Goal: Information Seeking & Learning: Learn about a topic

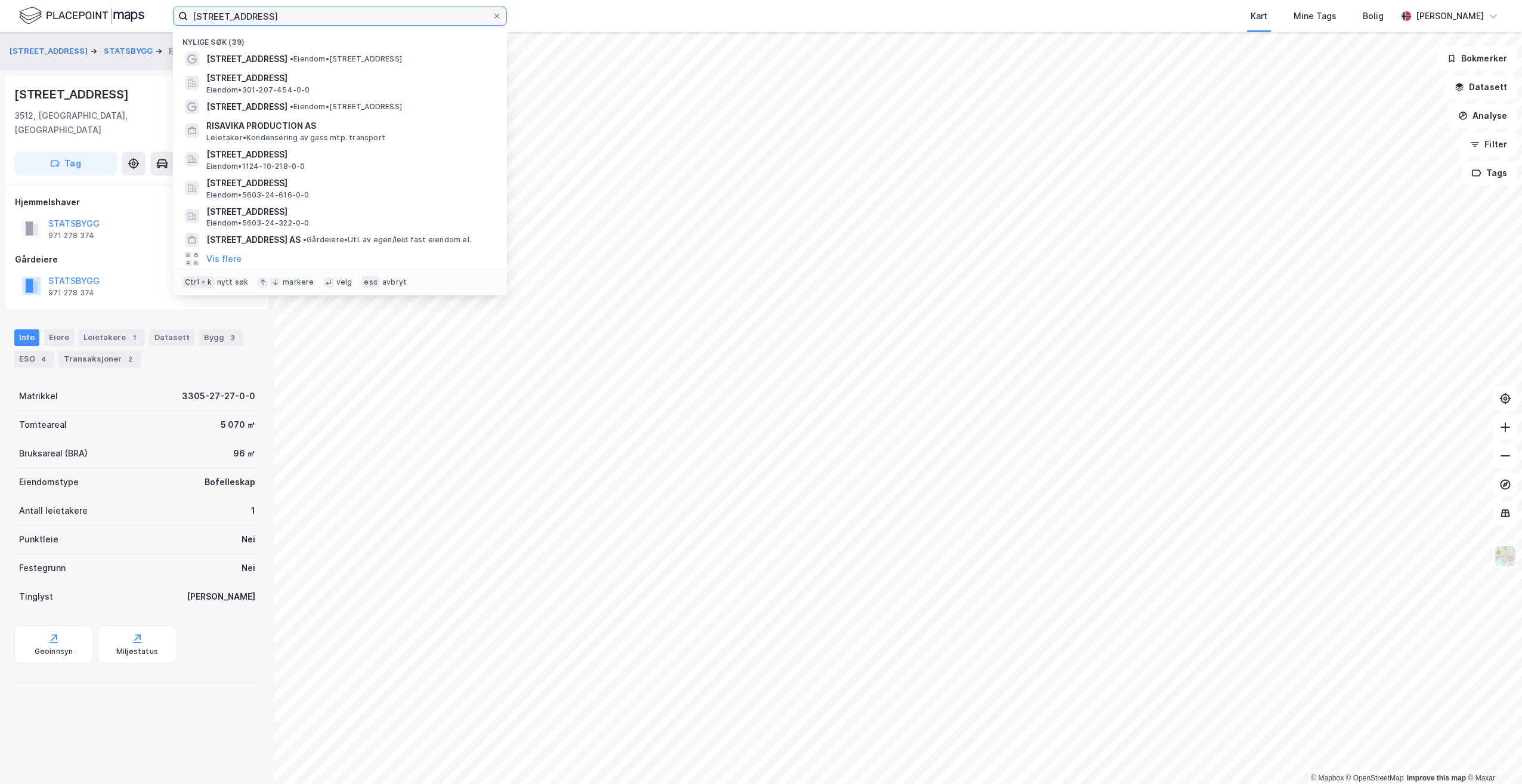
drag, startPoint x: 280, startPoint y: 22, endPoint x: 154, endPoint y: 12, distance: 126.4
click at [154, 12] on div "Finnestadveien 38 Nylige søk (39) Finnestadveien 38 • Eiendom • [STREET_ADDRESS…" at bounding box center [761, 16] width 1522 height 32
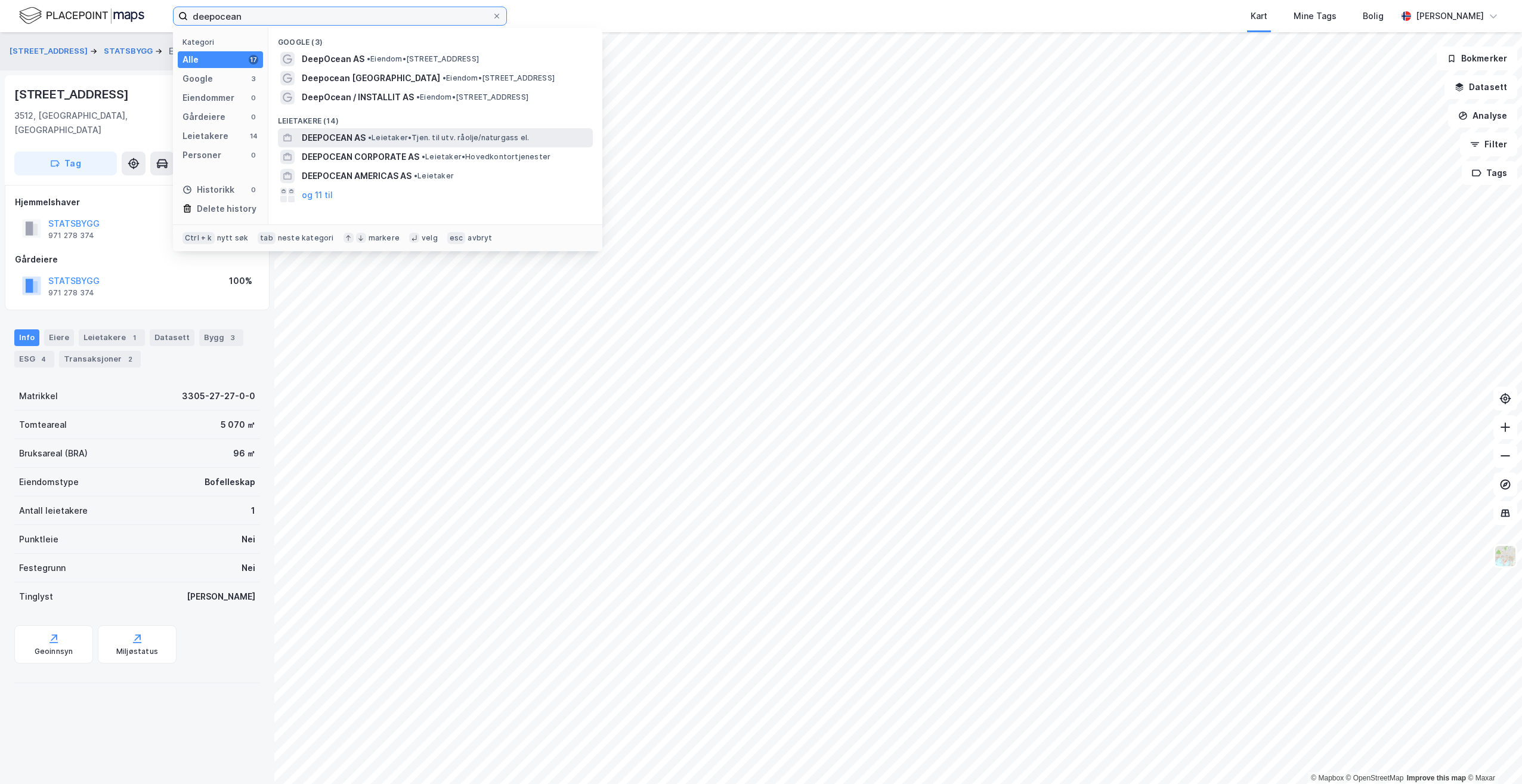
type input "deepocean"
click at [392, 138] on span "• Leietaker • Tjen. til utv. råolje/naturgass el." at bounding box center [448, 138] width 161 height 10
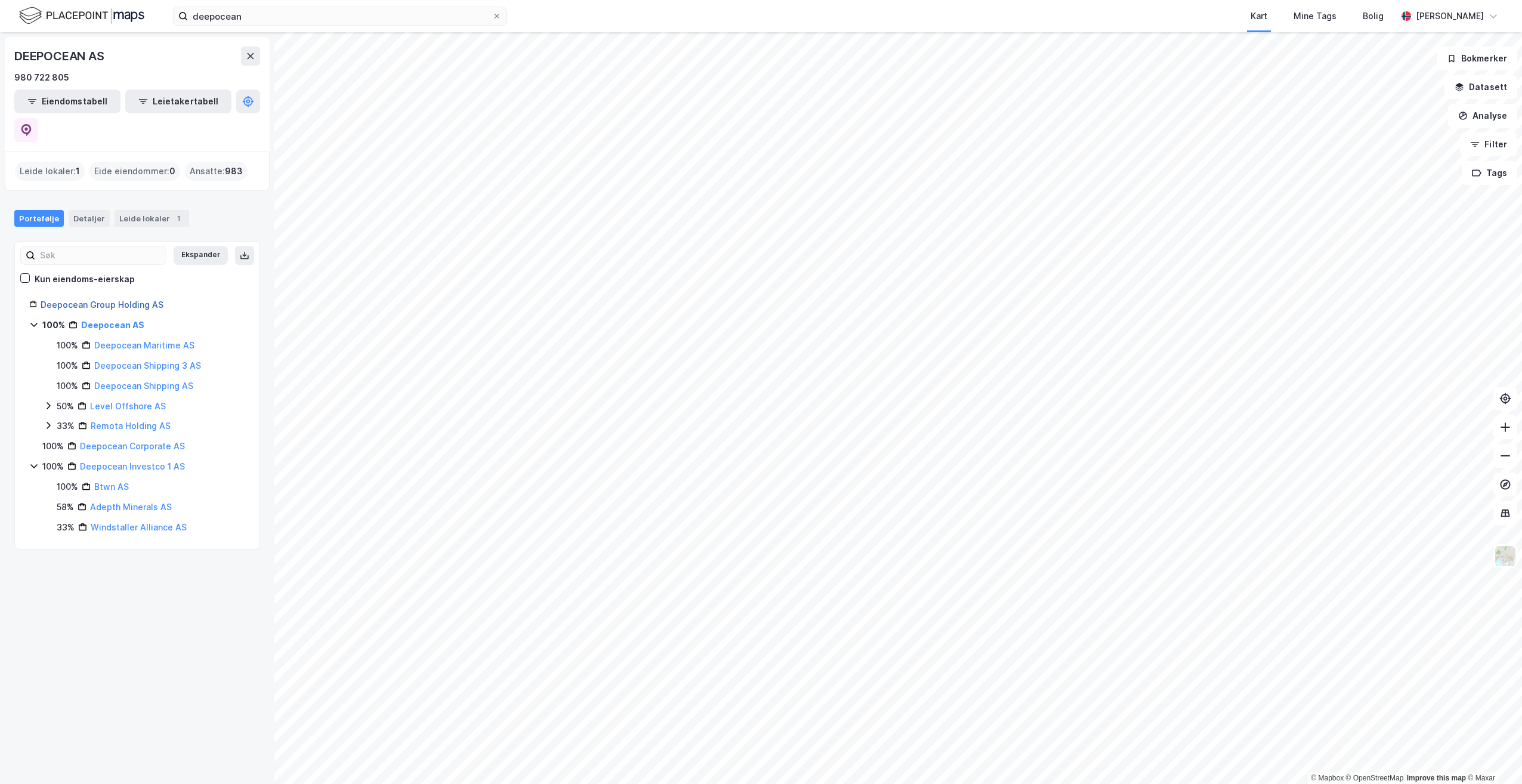
click at [117, 299] on link "Deepocean Group Holding AS" at bounding box center [102, 304] width 123 height 10
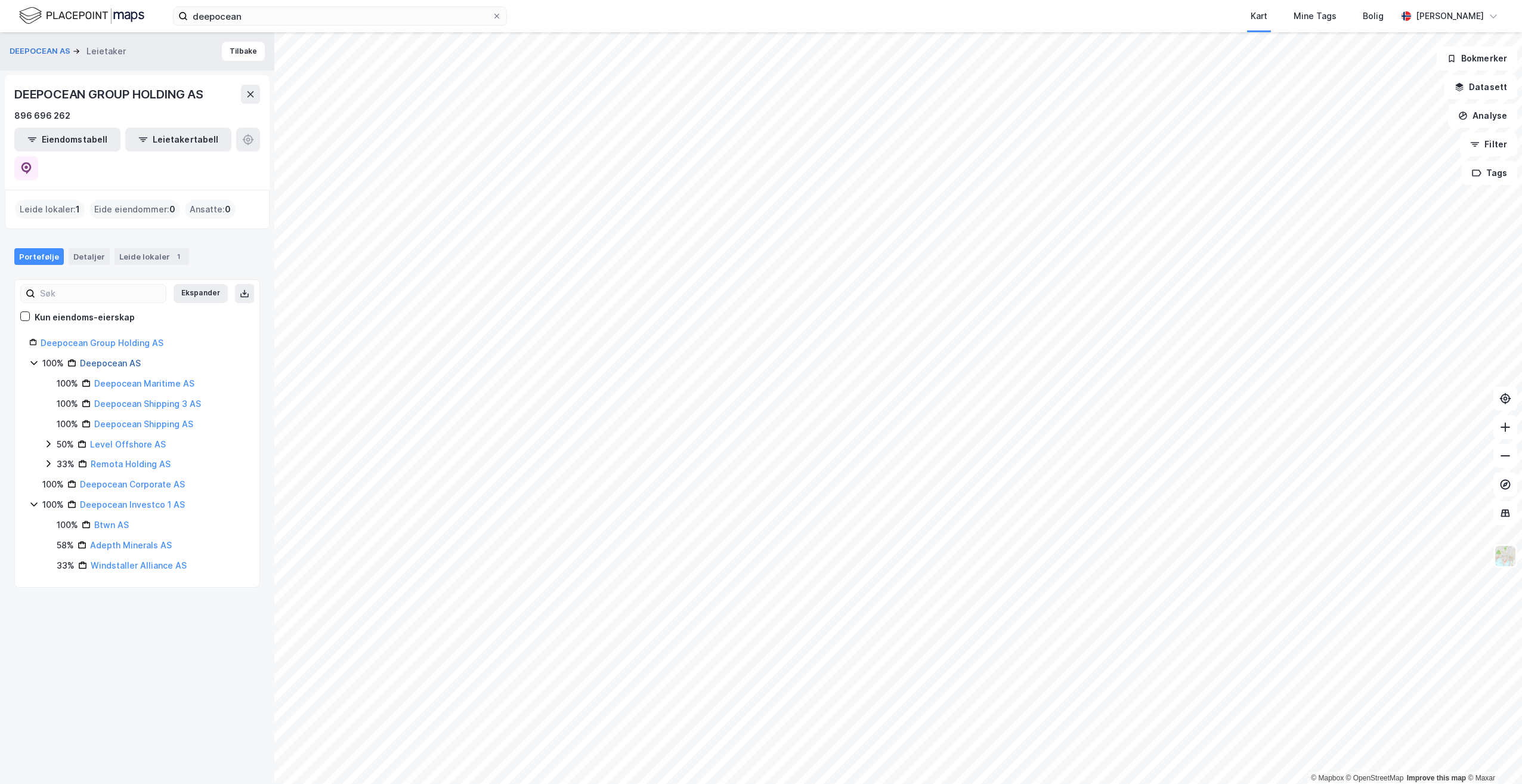
click at [106, 358] on link "Deepocean AS" at bounding box center [111, 363] width 61 height 10
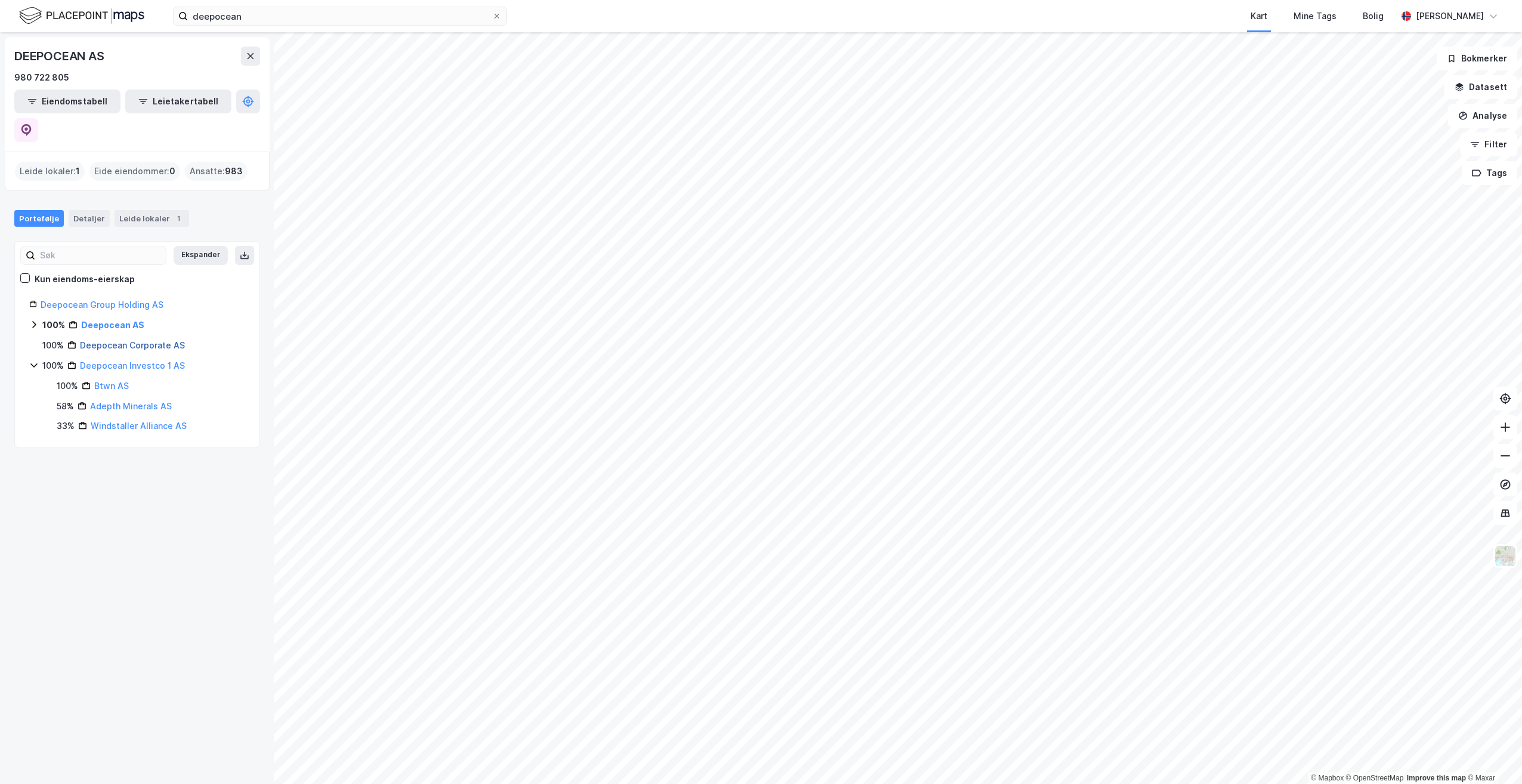
click at [126, 340] on link "Deepocean Corporate AS" at bounding box center [132, 344] width 105 height 10
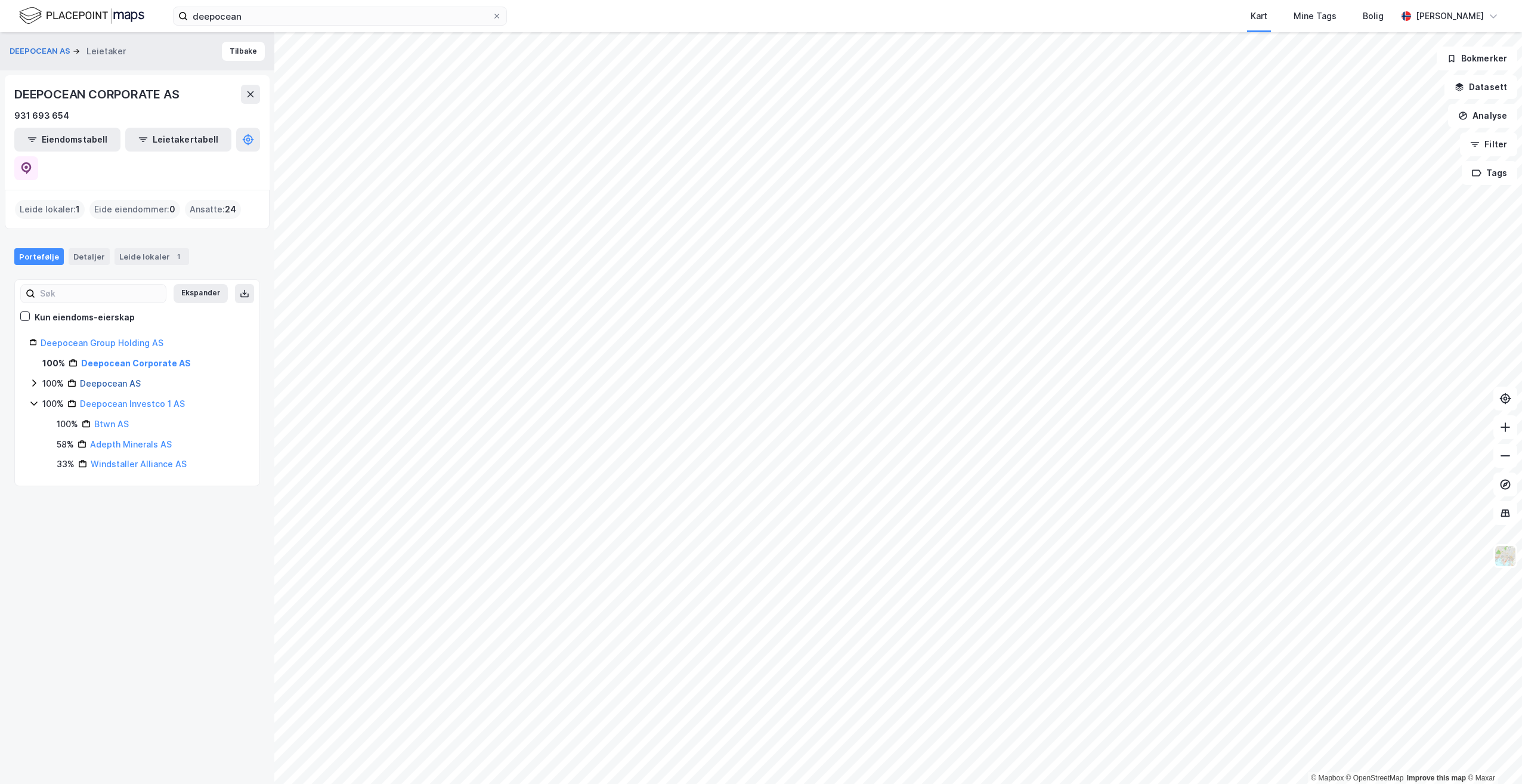
click at [110, 378] on link "Deepocean AS" at bounding box center [111, 383] width 61 height 10
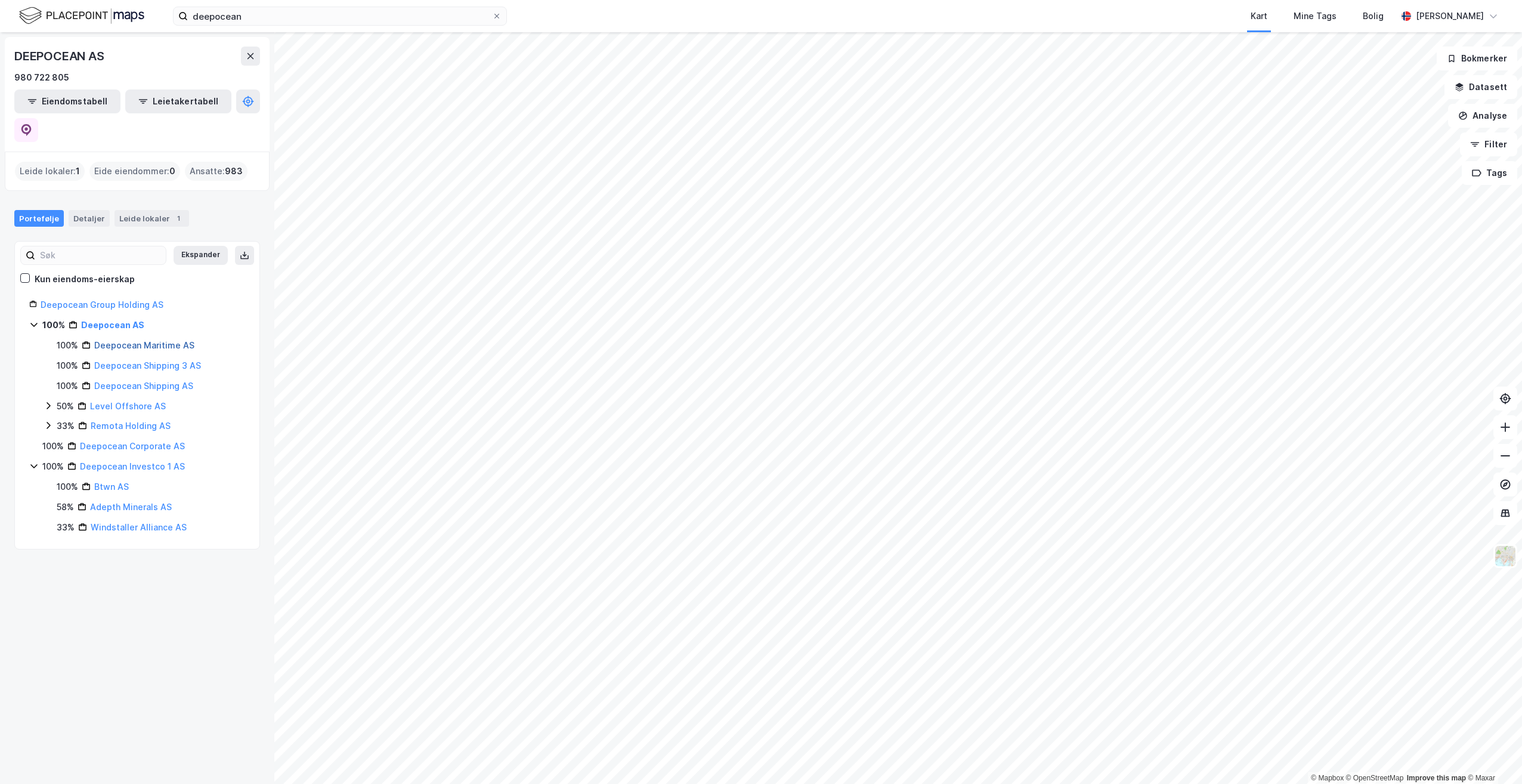
click at [131, 340] on link "Deepocean Maritime AS" at bounding box center [144, 344] width 100 height 10
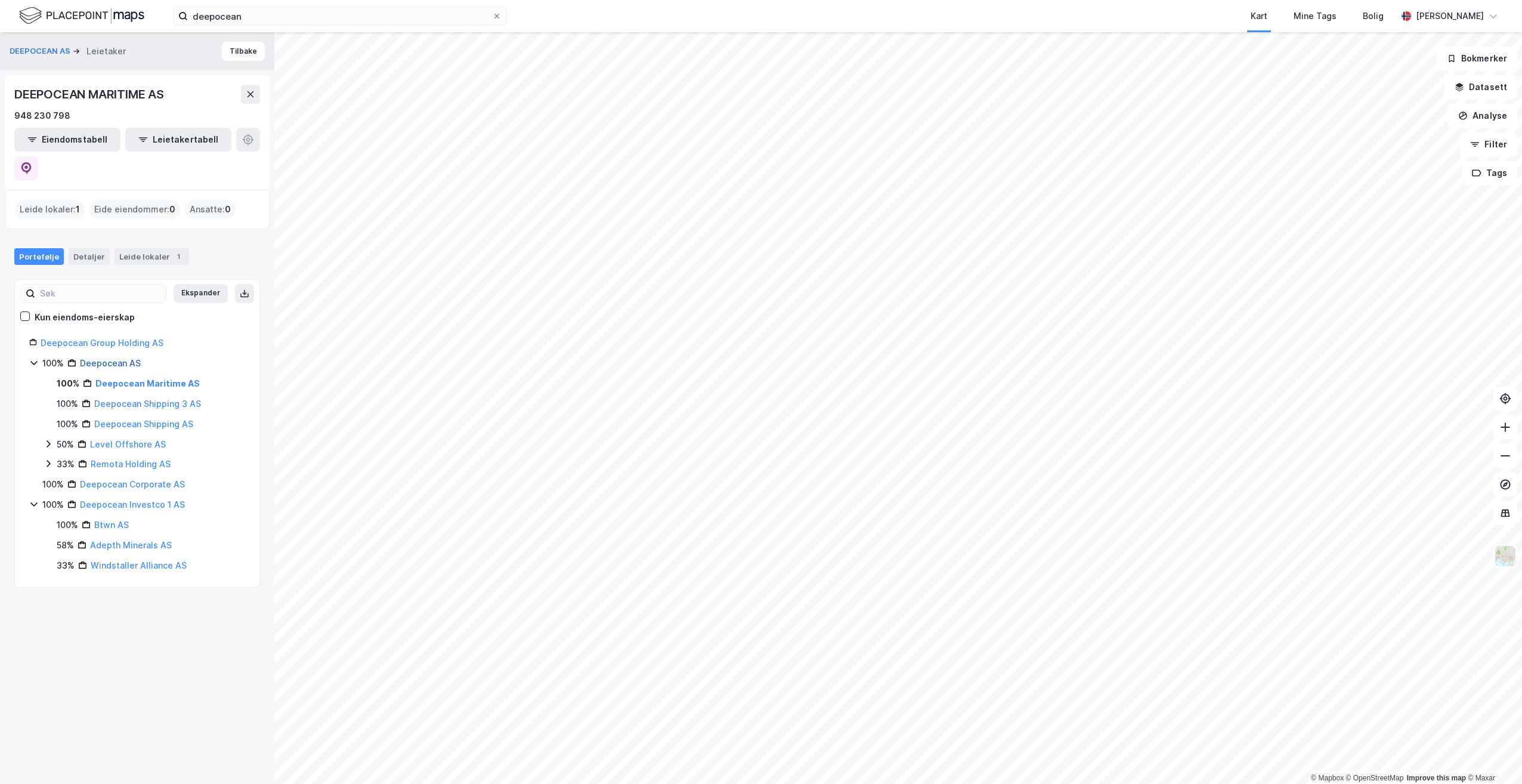
click at [109, 358] on link "Deepocean AS" at bounding box center [111, 363] width 61 height 10
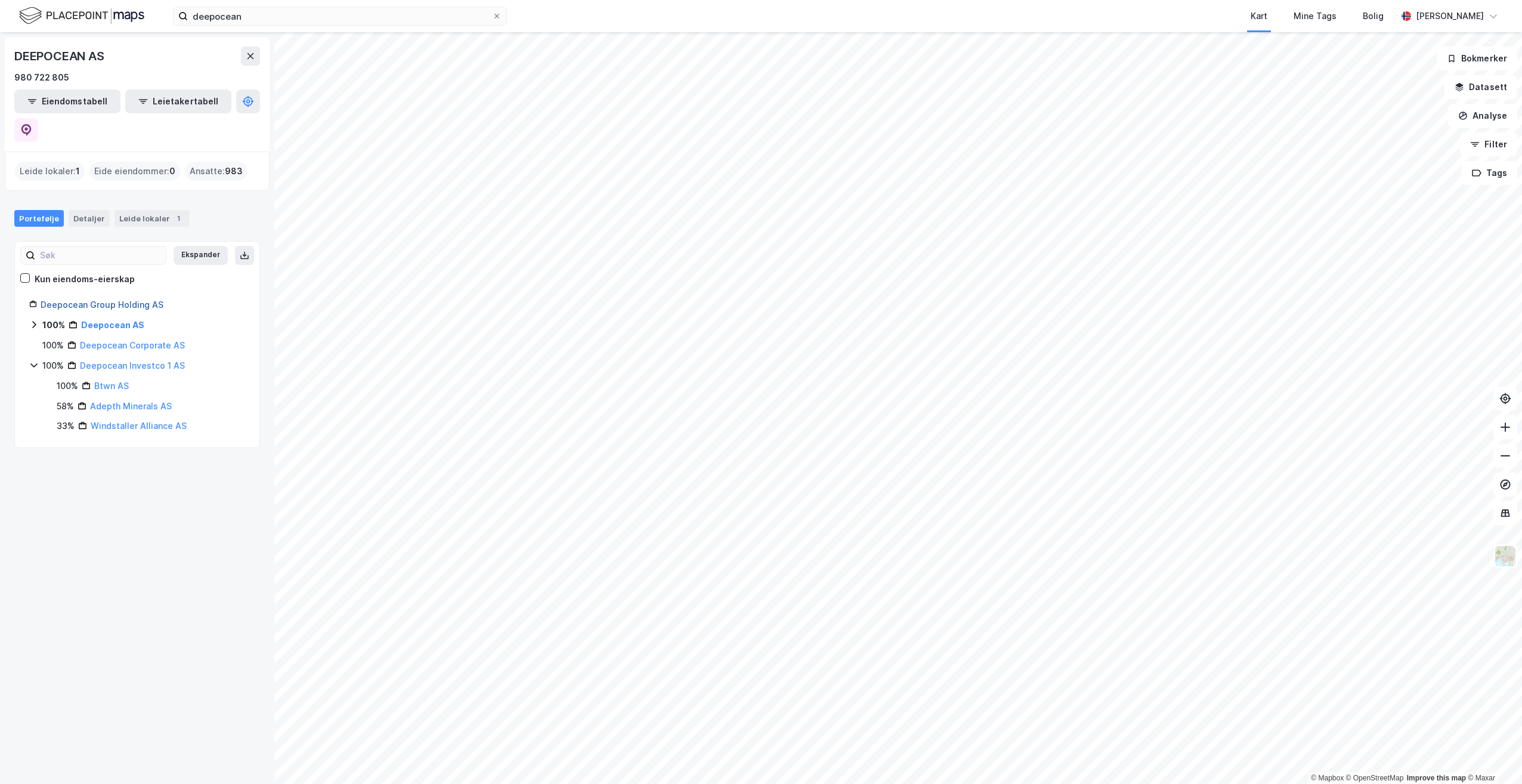
click at [101, 299] on link "Deepocean Group Holding AS" at bounding box center [102, 304] width 123 height 10
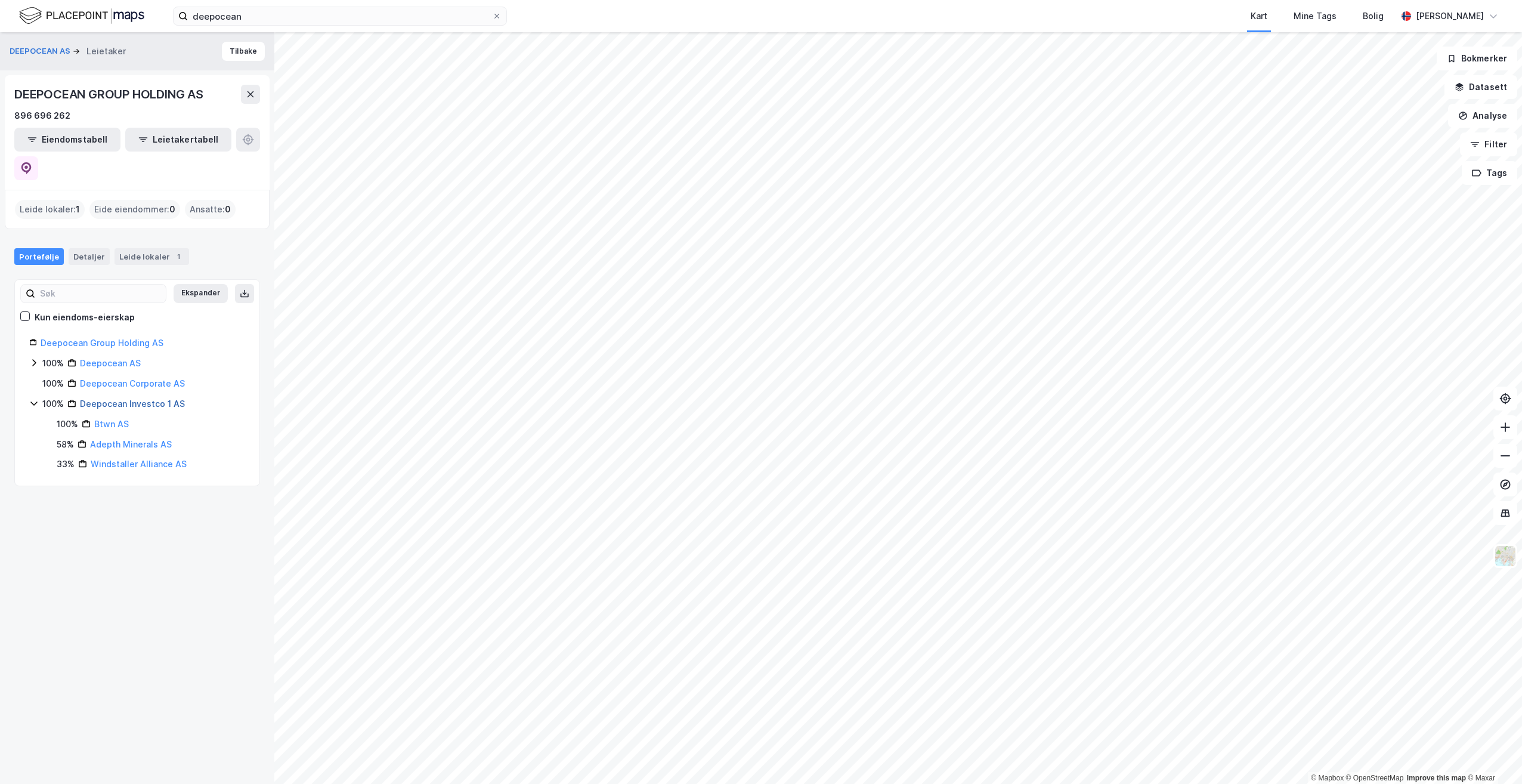
click at [136, 398] on link "Deepocean Investco 1 AS" at bounding box center [132, 403] width 105 height 10
click at [128, 378] on link "Deepocean AS" at bounding box center [111, 383] width 61 height 10
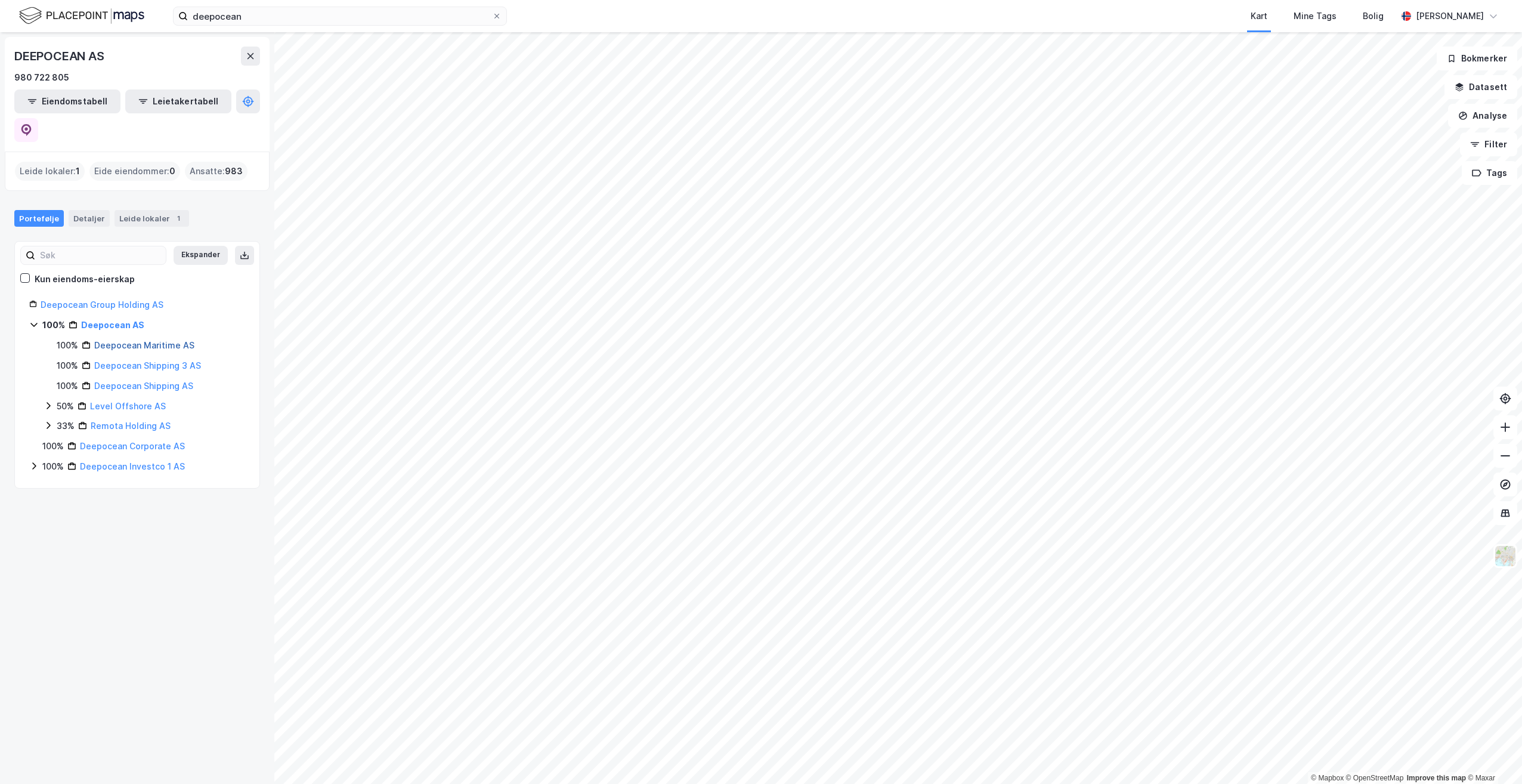
click at [140, 340] on link "Deepocean Maritime AS" at bounding box center [144, 344] width 100 height 10
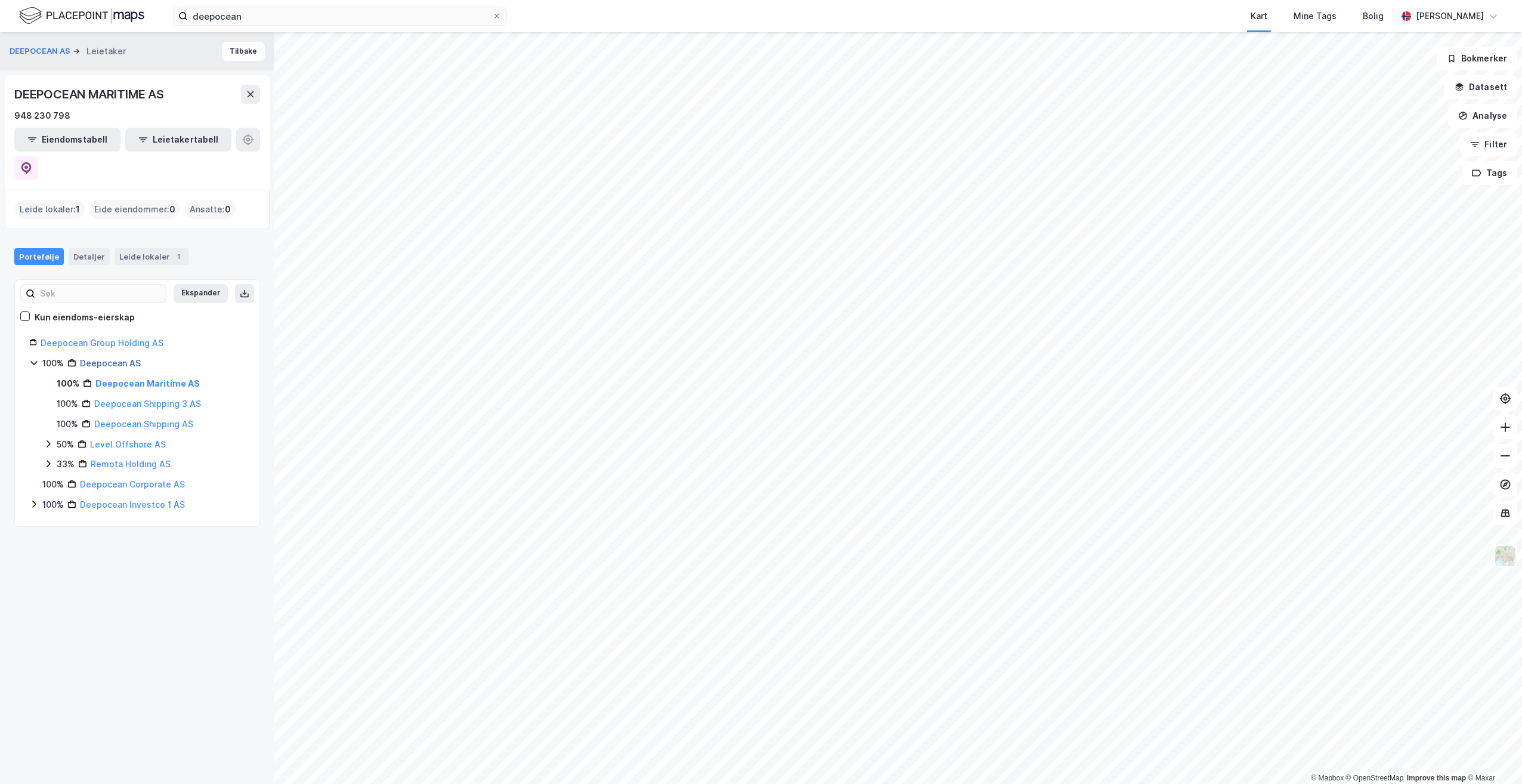
click at [126, 358] on link "Deepocean AS" at bounding box center [111, 363] width 61 height 10
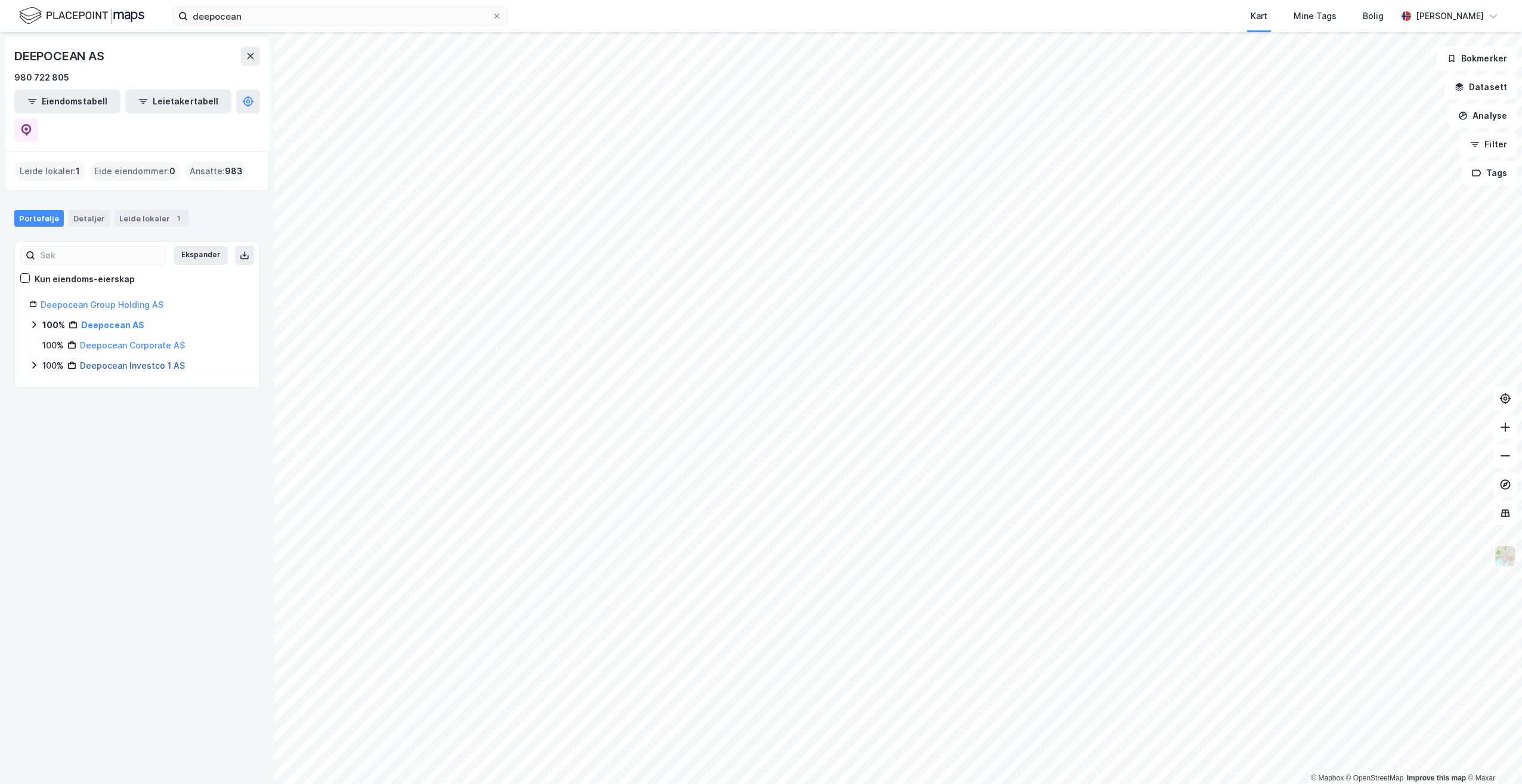
click at [121, 360] on link "Deepocean Investco 1 AS" at bounding box center [132, 365] width 105 height 10
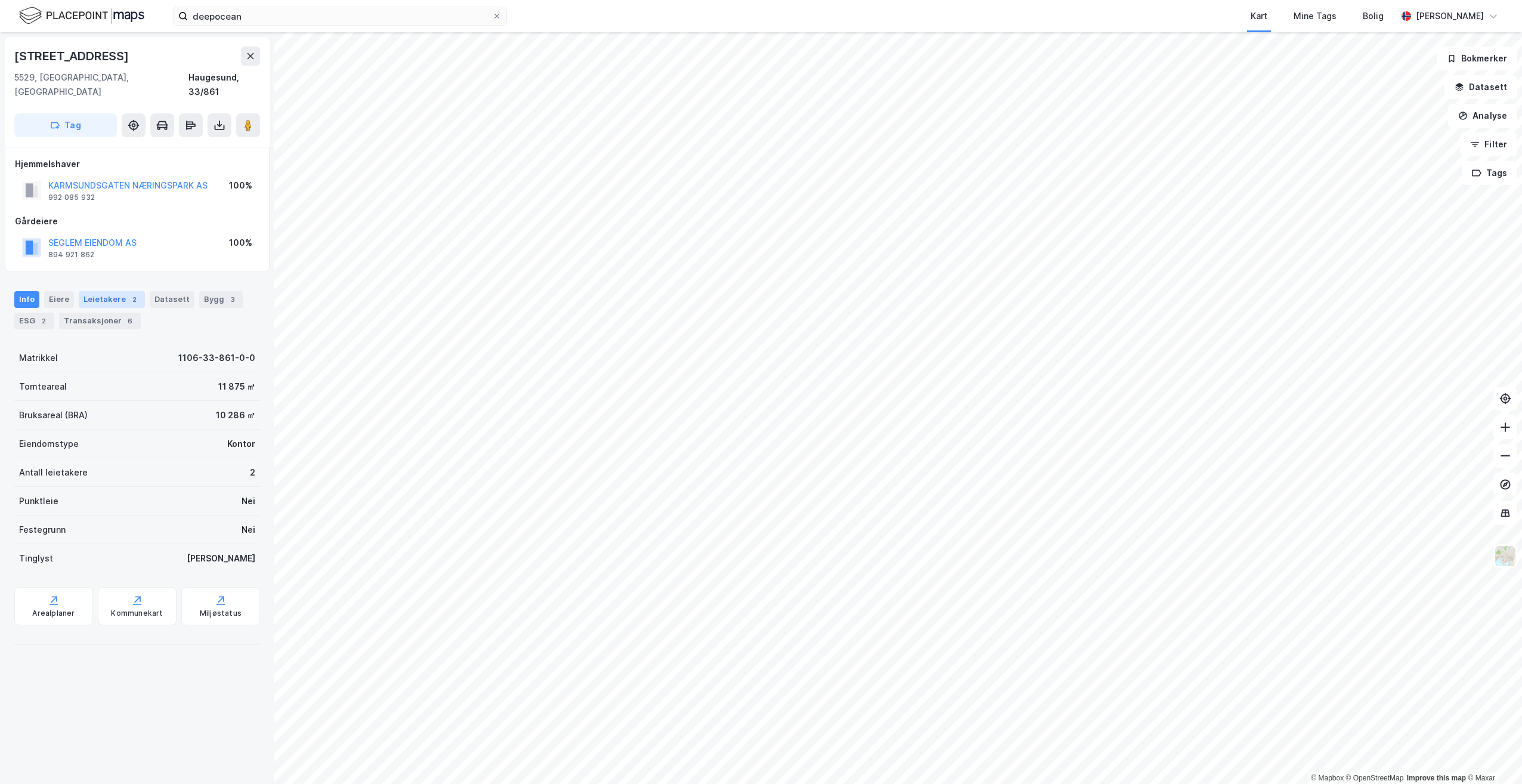
click at [86, 291] on div "Leietakere 2" at bounding box center [112, 299] width 66 height 17
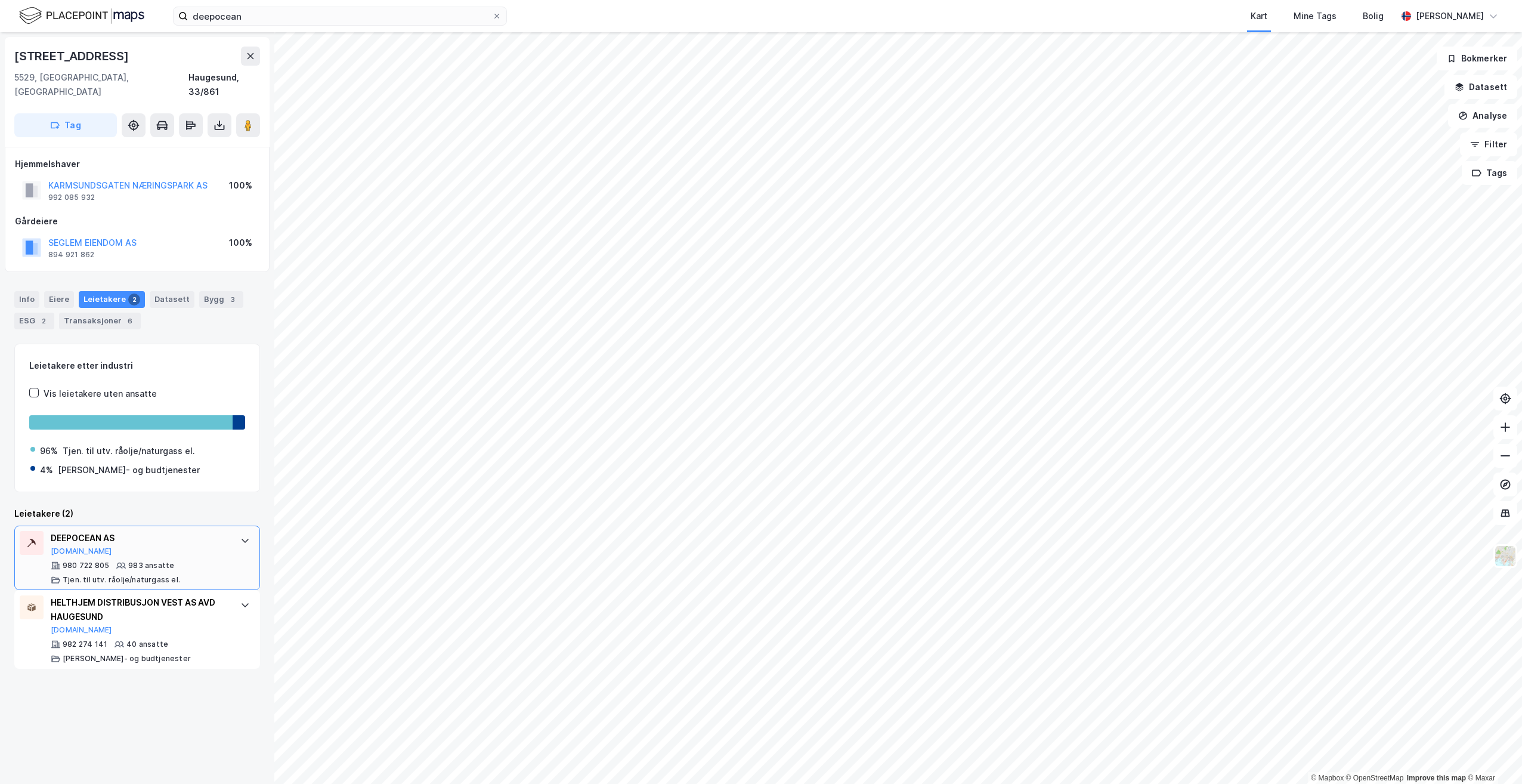
click at [107, 530] on div "DEEPOCEAN AS" at bounding box center [139, 537] width 178 height 14
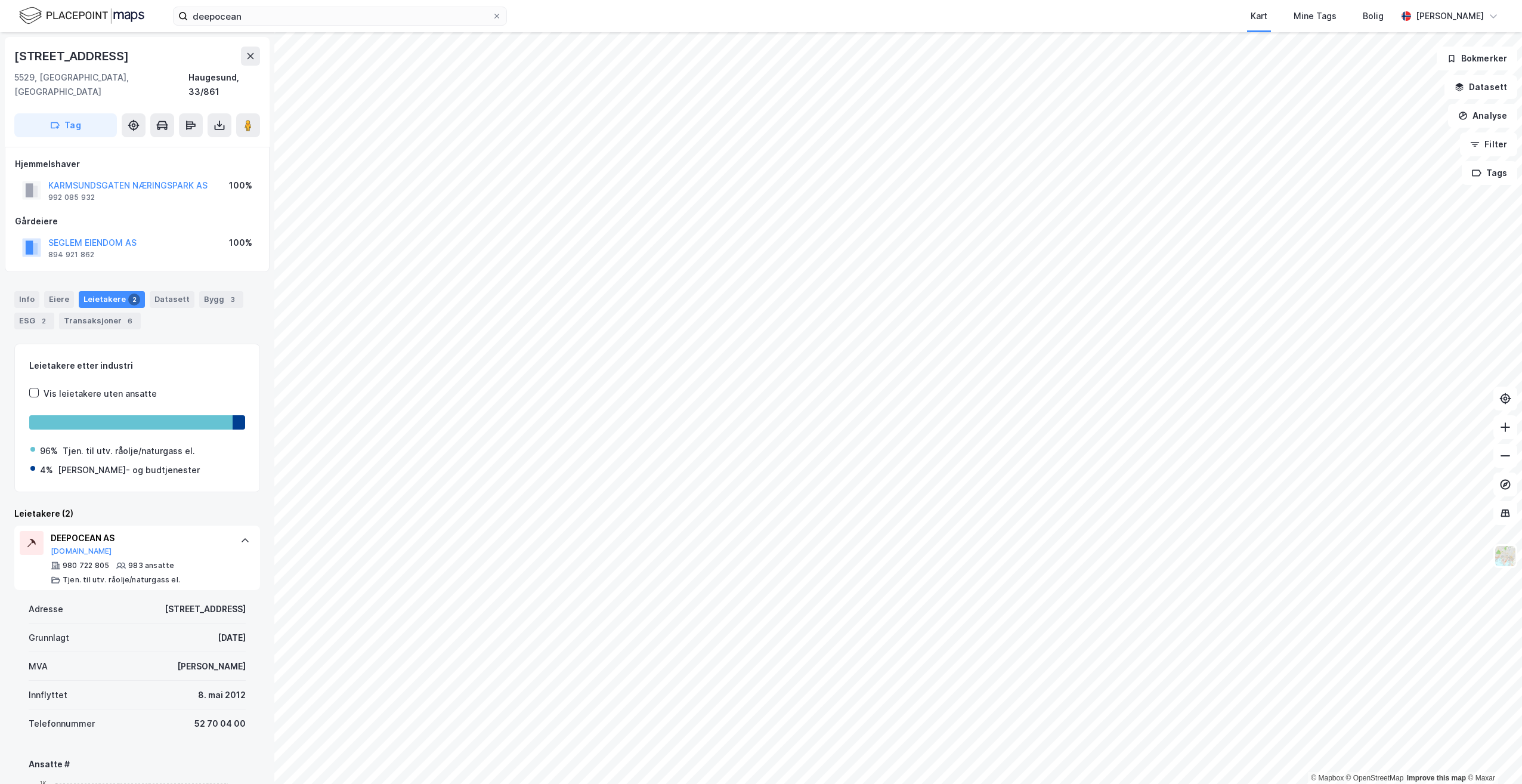
click at [35, 10] on img at bounding box center [82, 15] width 126 height 21
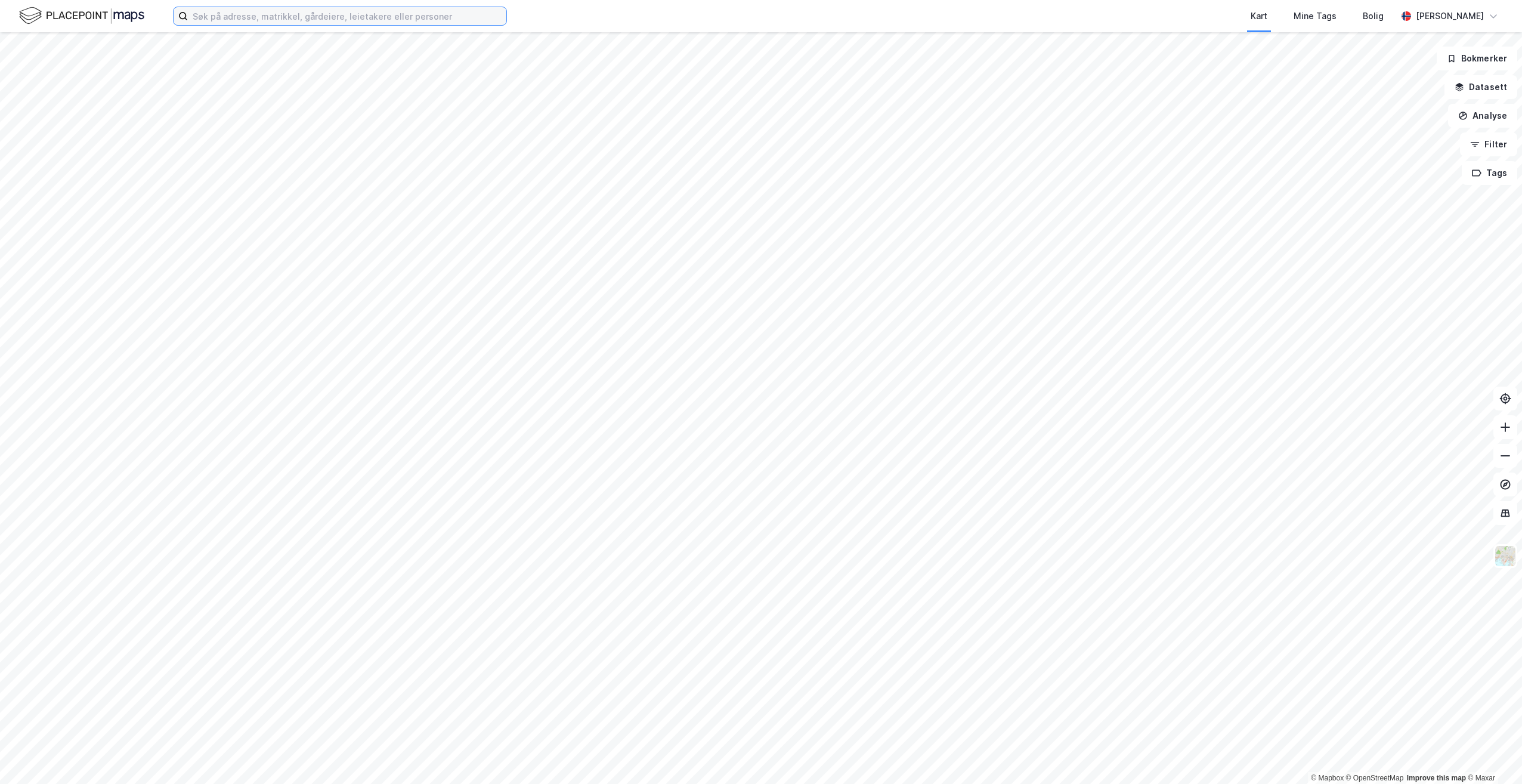
click at [243, 18] on input at bounding box center [346, 17] width 318 height 18
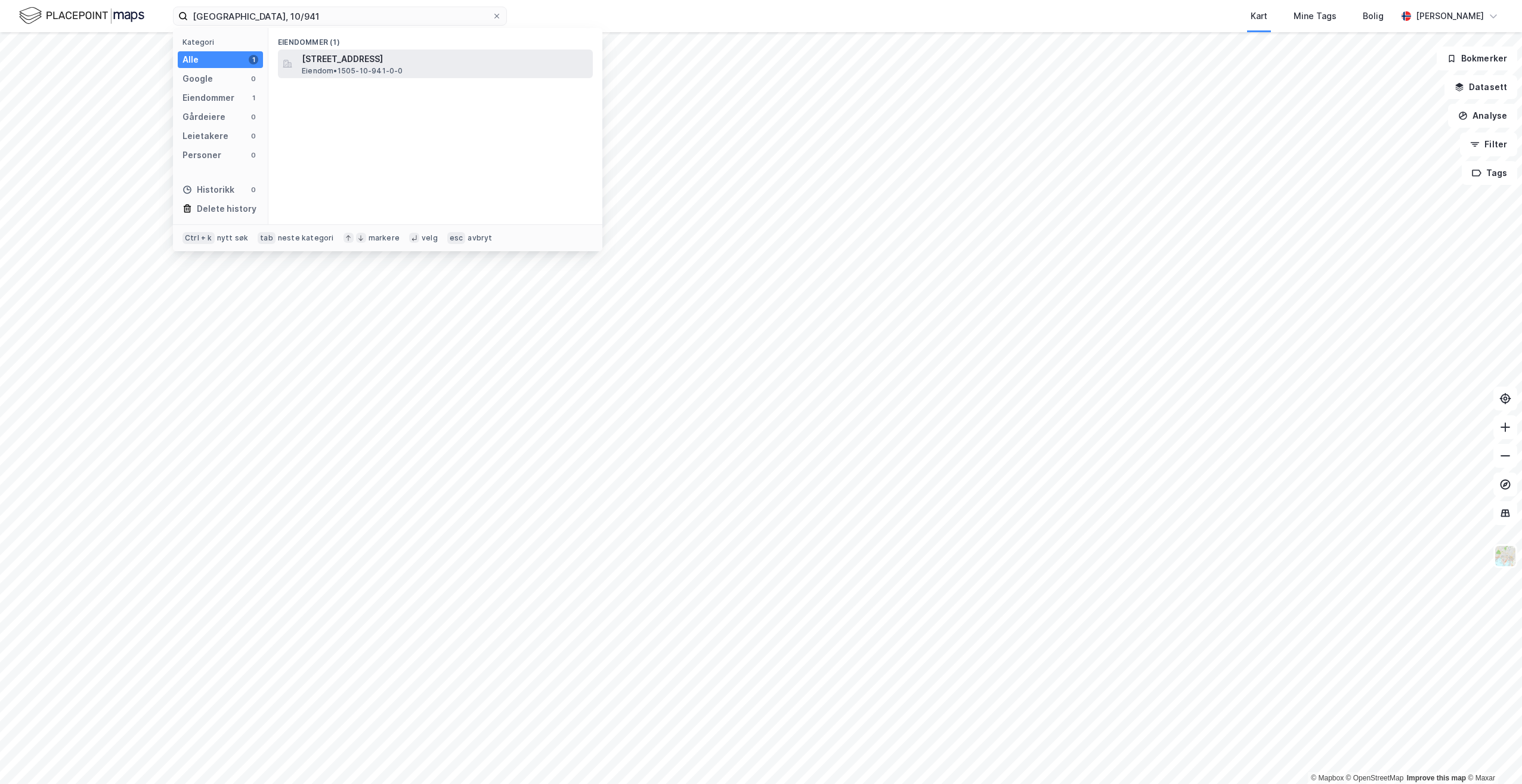
click at [377, 62] on span "[STREET_ADDRESS]" at bounding box center [445, 59] width 287 height 14
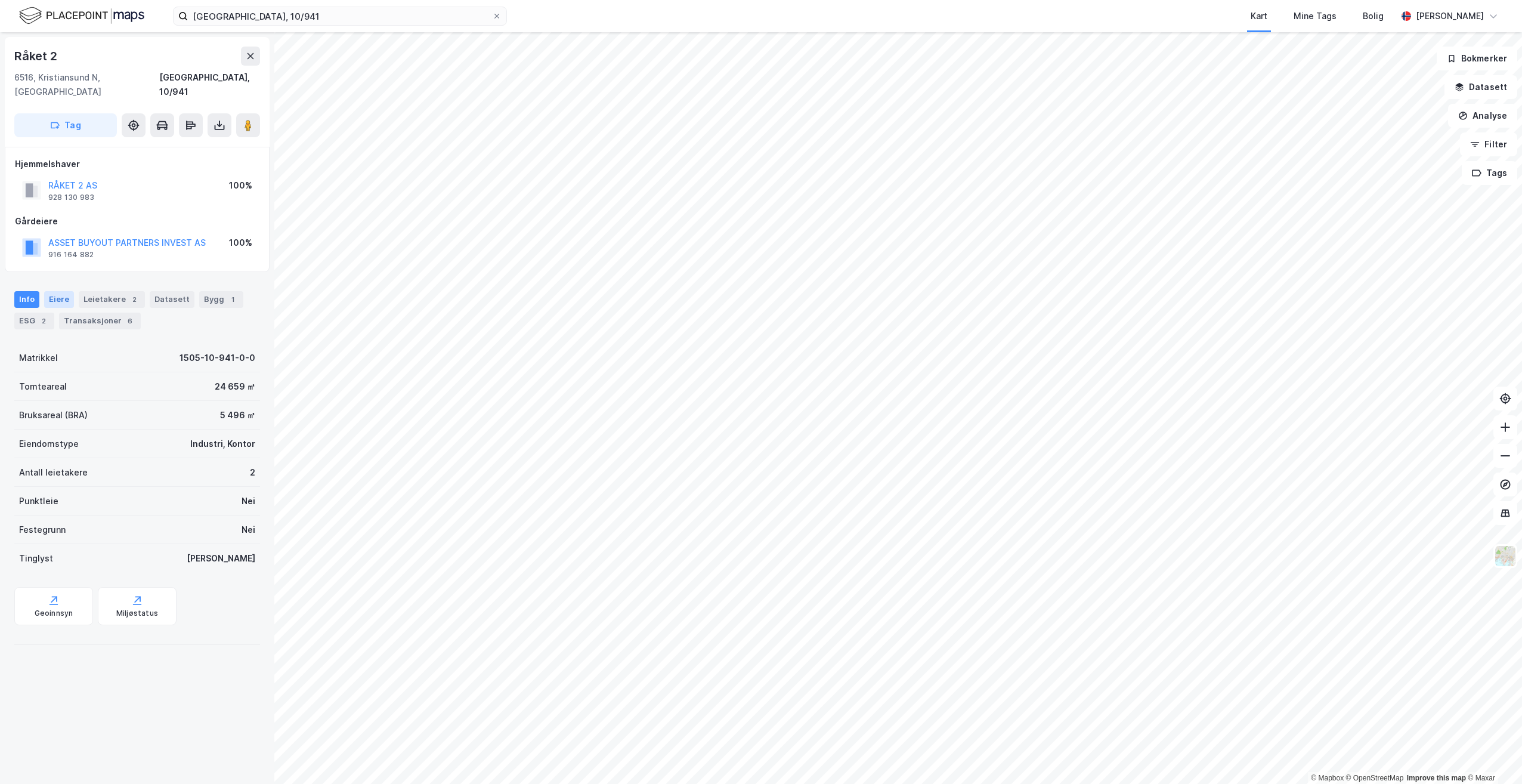
click at [67, 291] on div "Eiere" at bounding box center [59, 299] width 30 height 17
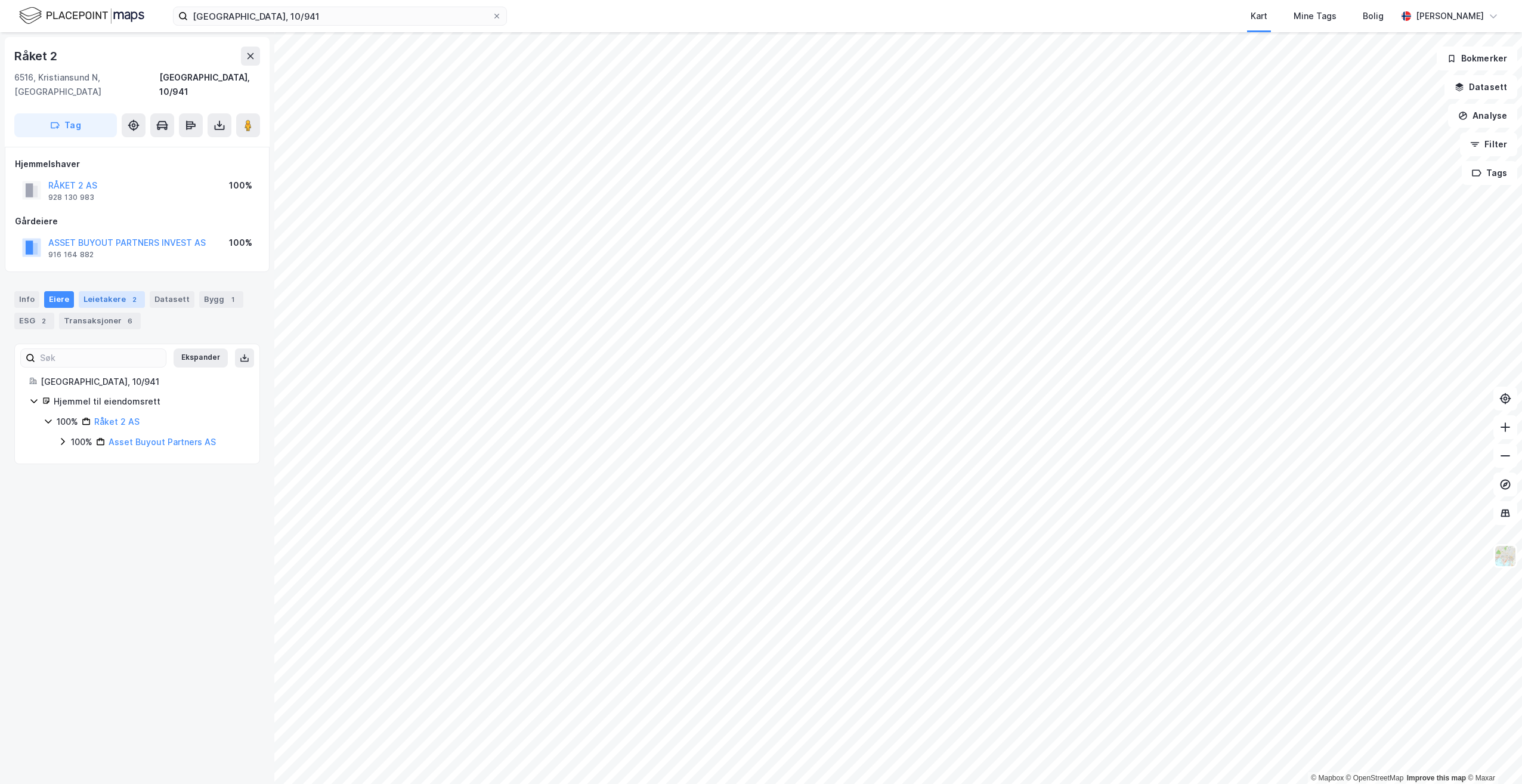
click at [103, 291] on div "Leietakere 2" at bounding box center [112, 299] width 66 height 17
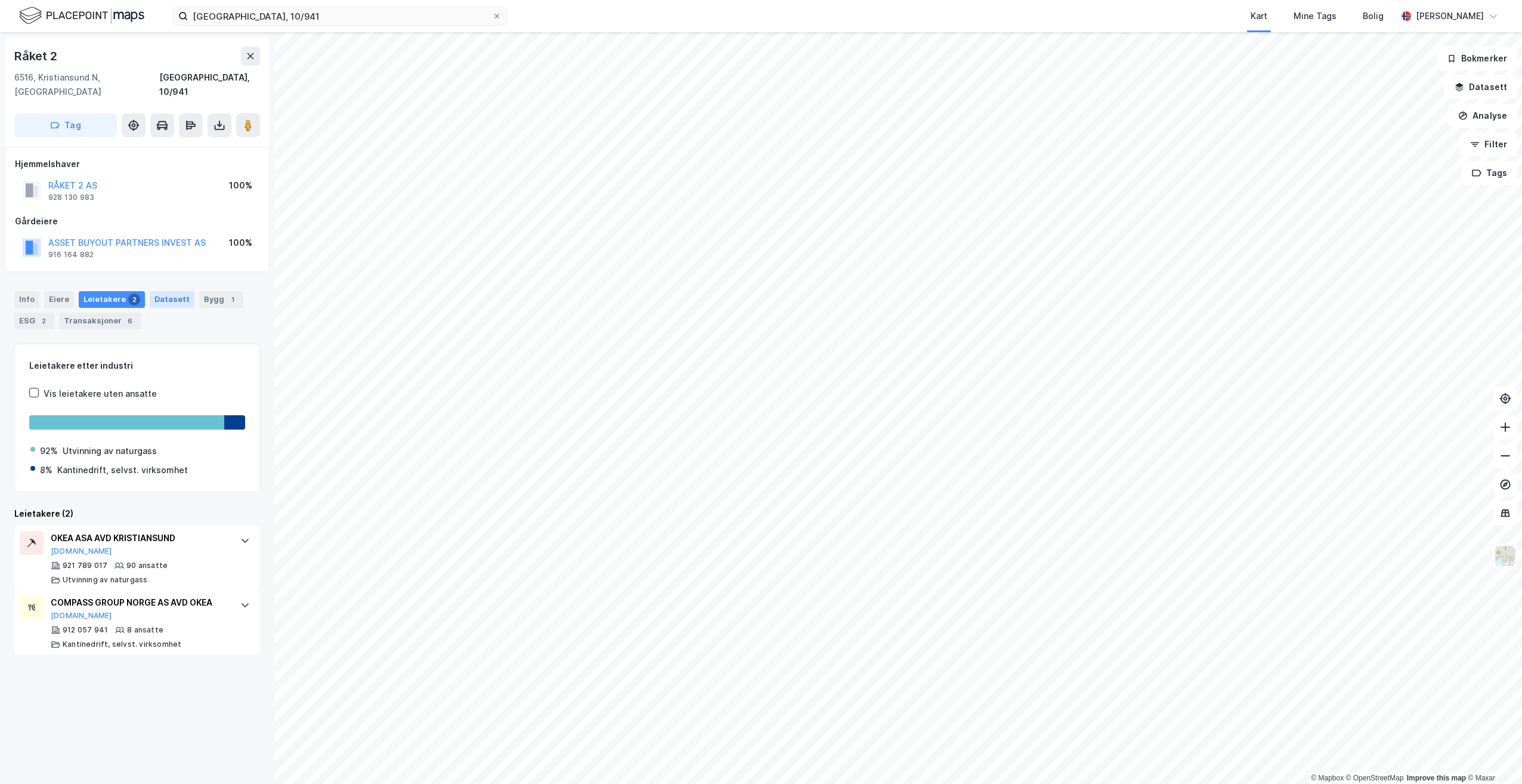
click at [168, 291] on div "Datasett" at bounding box center [172, 299] width 45 height 17
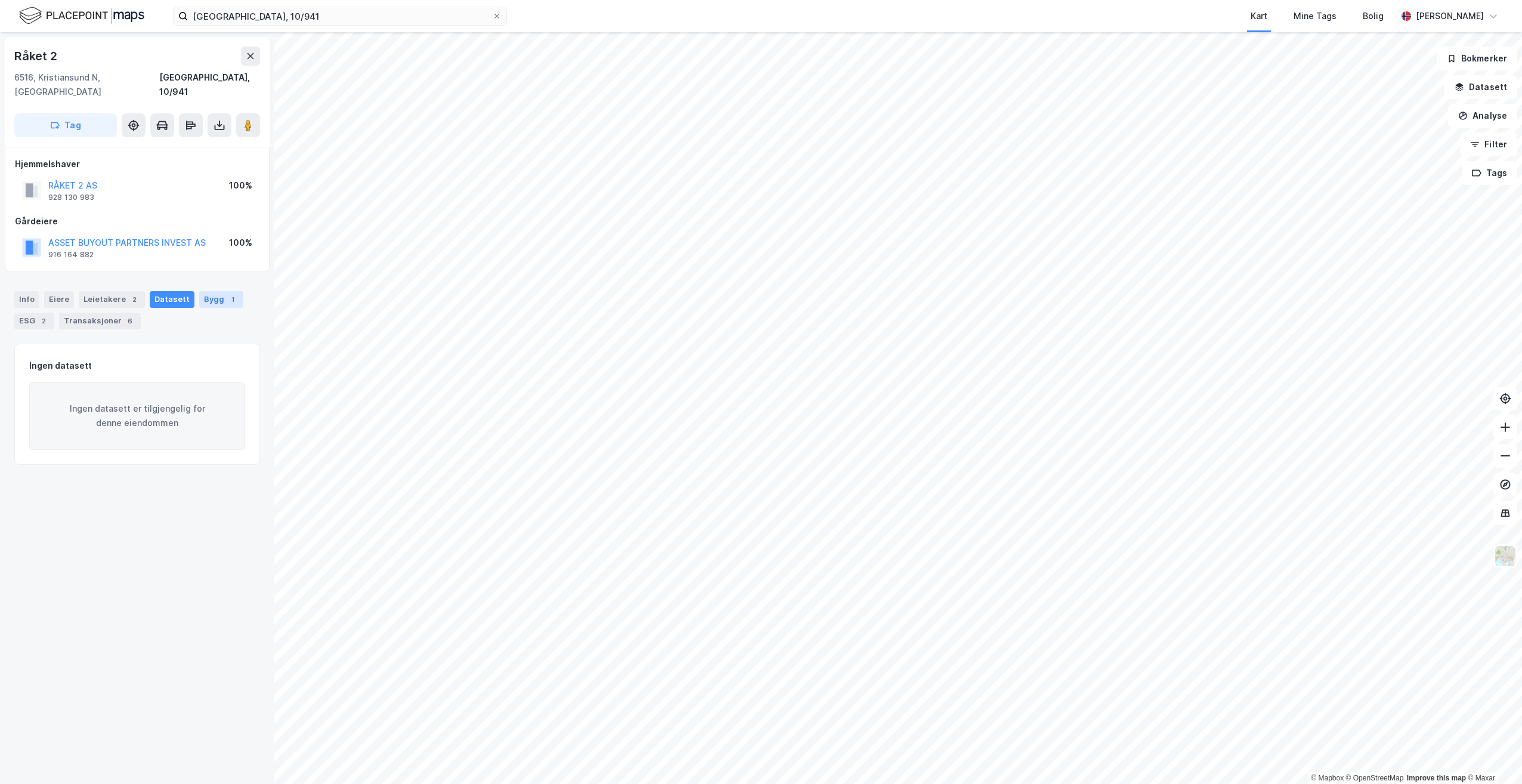
click at [212, 291] on div "Bygg 1" at bounding box center [221, 299] width 44 height 17
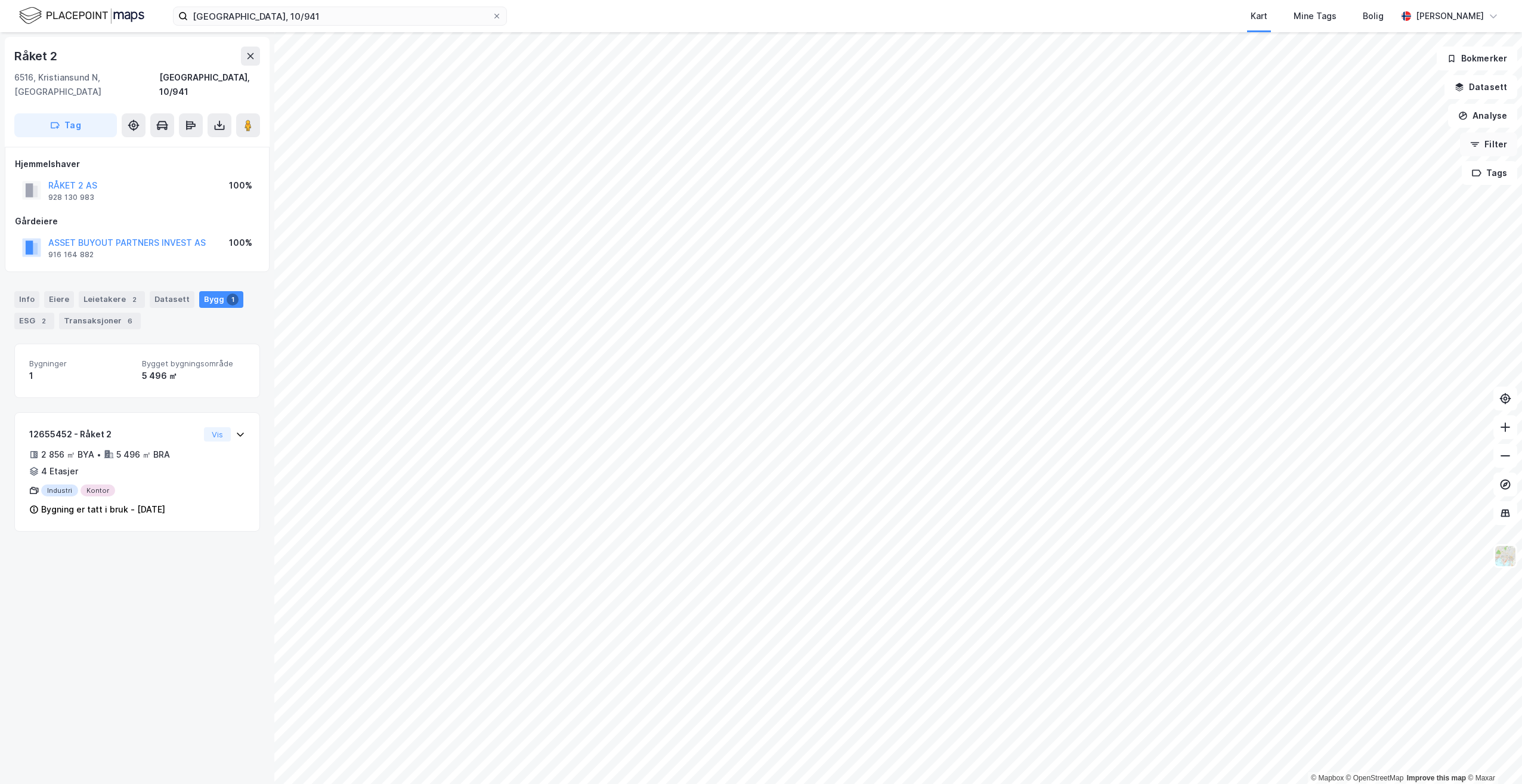
click at [1500, 149] on button "Filter" at bounding box center [1488, 144] width 57 height 24
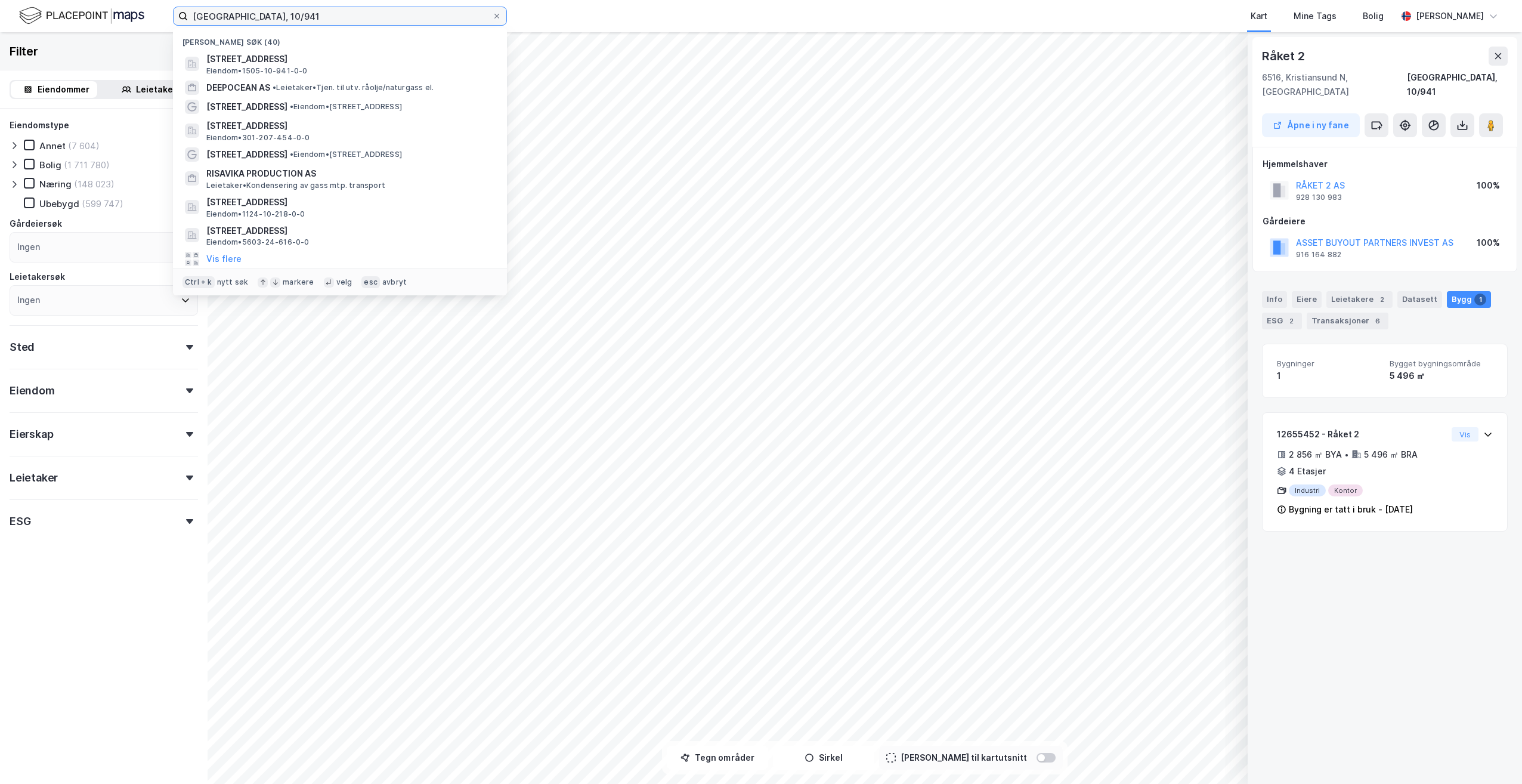
drag, startPoint x: 302, startPoint y: 16, endPoint x: 192, endPoint y: 11, distance: 110.1
click at [192, 11] on input "[GEOGRAPHIC_DATA], 10/941" at bounding box center [340, 17] width 304 height 18
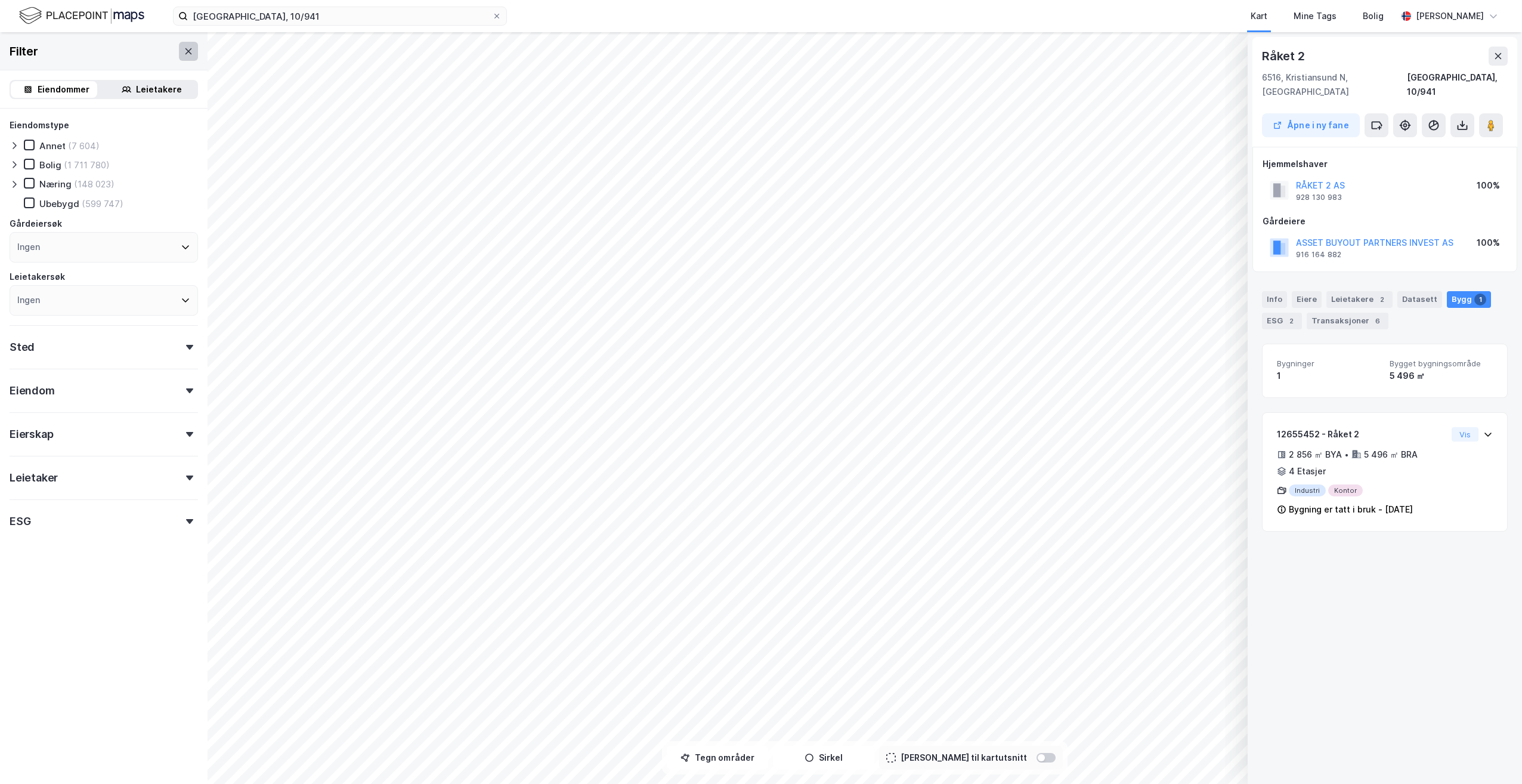
click at [186, 50] on icon at bounding box center [189, 50] width 7 height 6
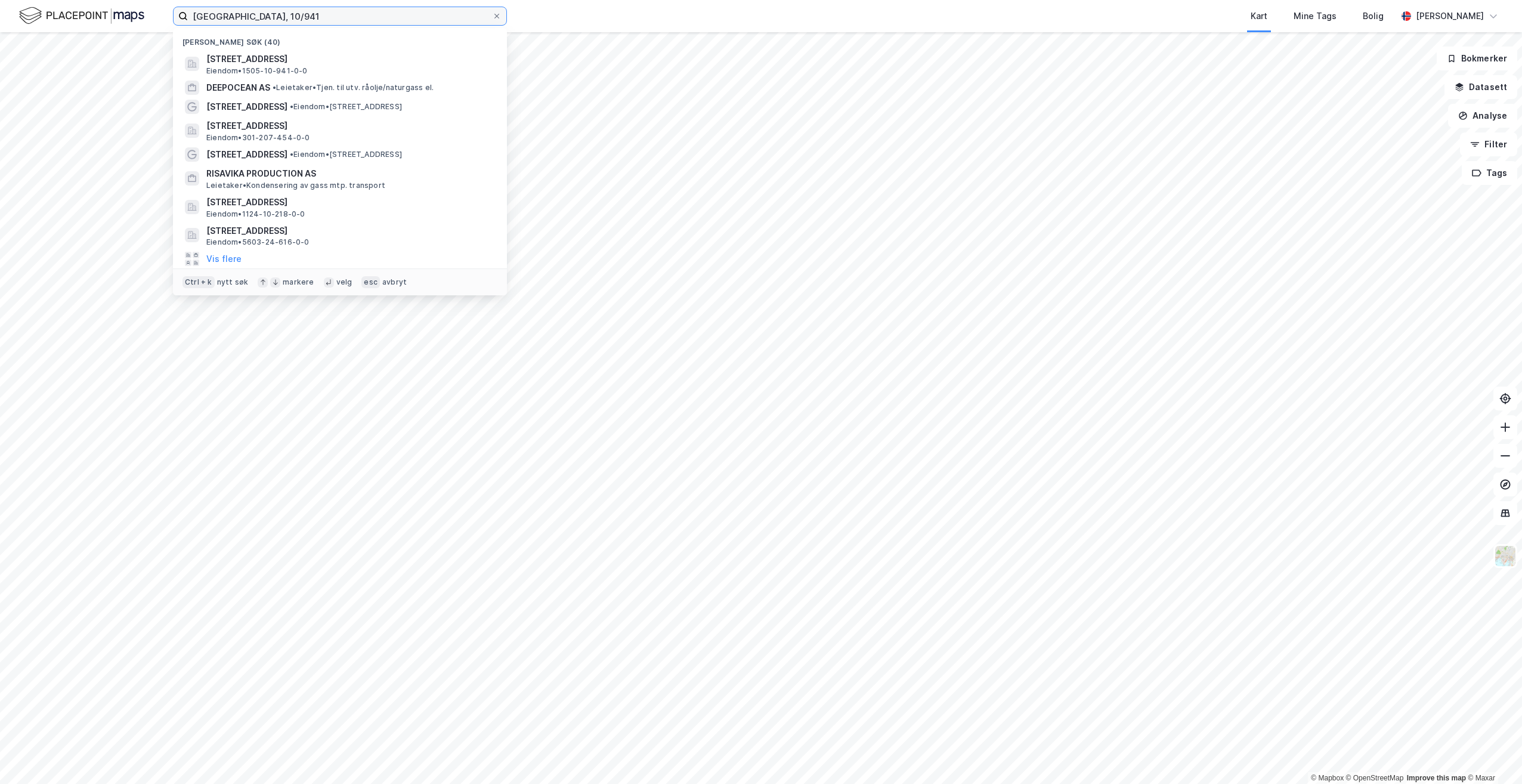
paste input "[STREET_ADDRESS]"
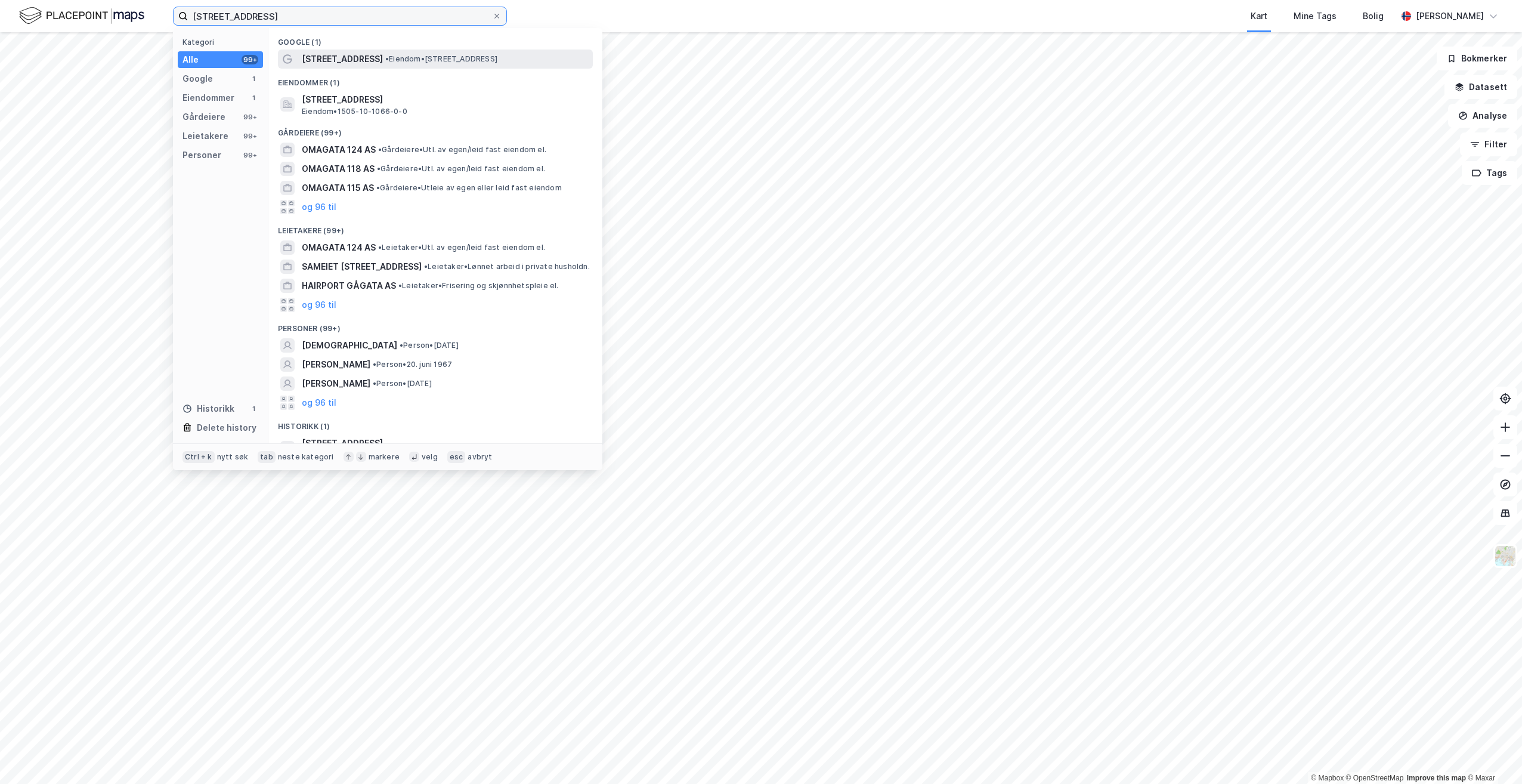
type input "[STREET_ADDRESS]"
click at [432, 57] on span "• Eiendom • [STREET_ADDRESS]" at bounding box center [441, 59] width 112 height 10
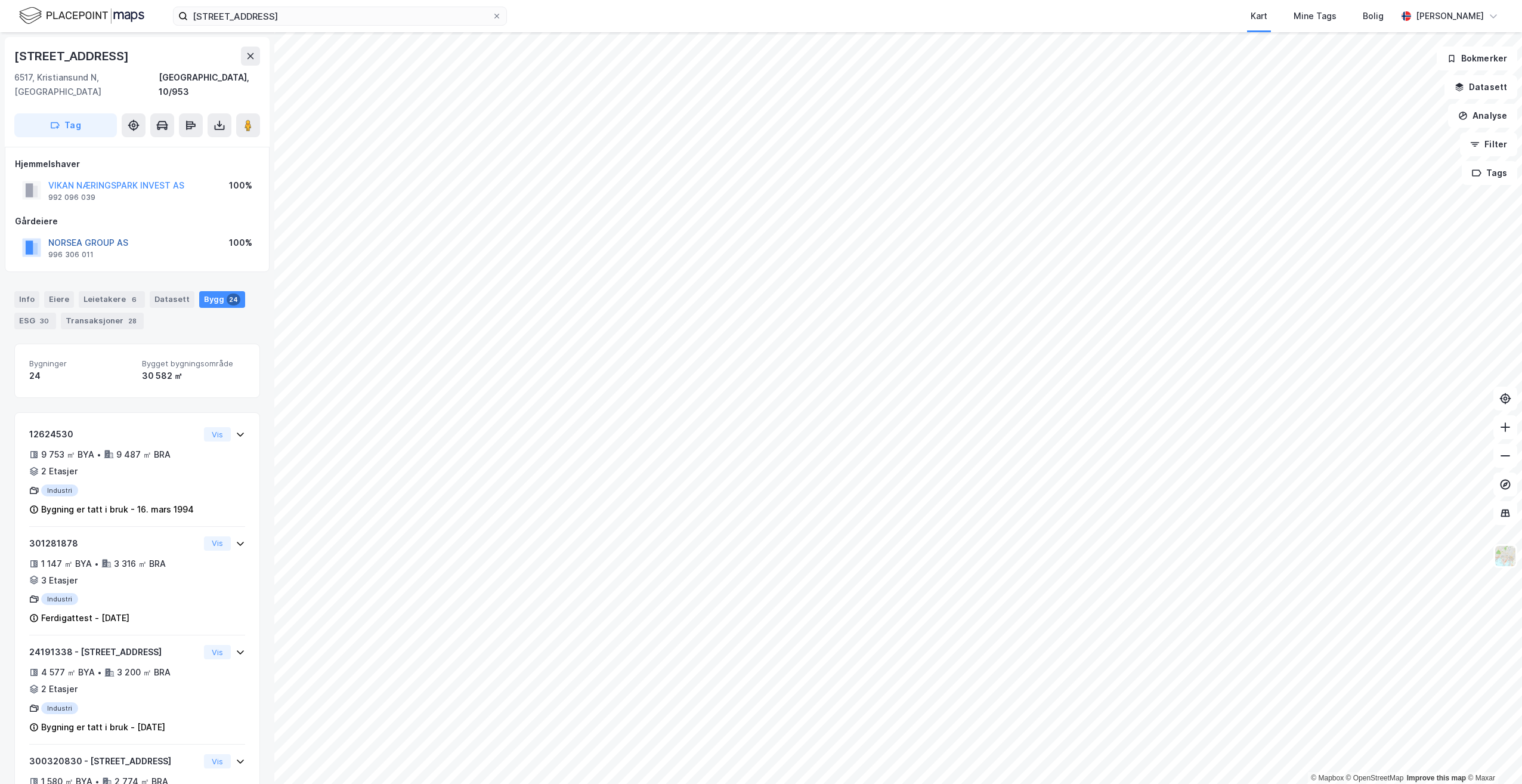
click at [0, 0] on button "NORSEA GROUP AS" at bounding box center [0, 0] width 0 height 0
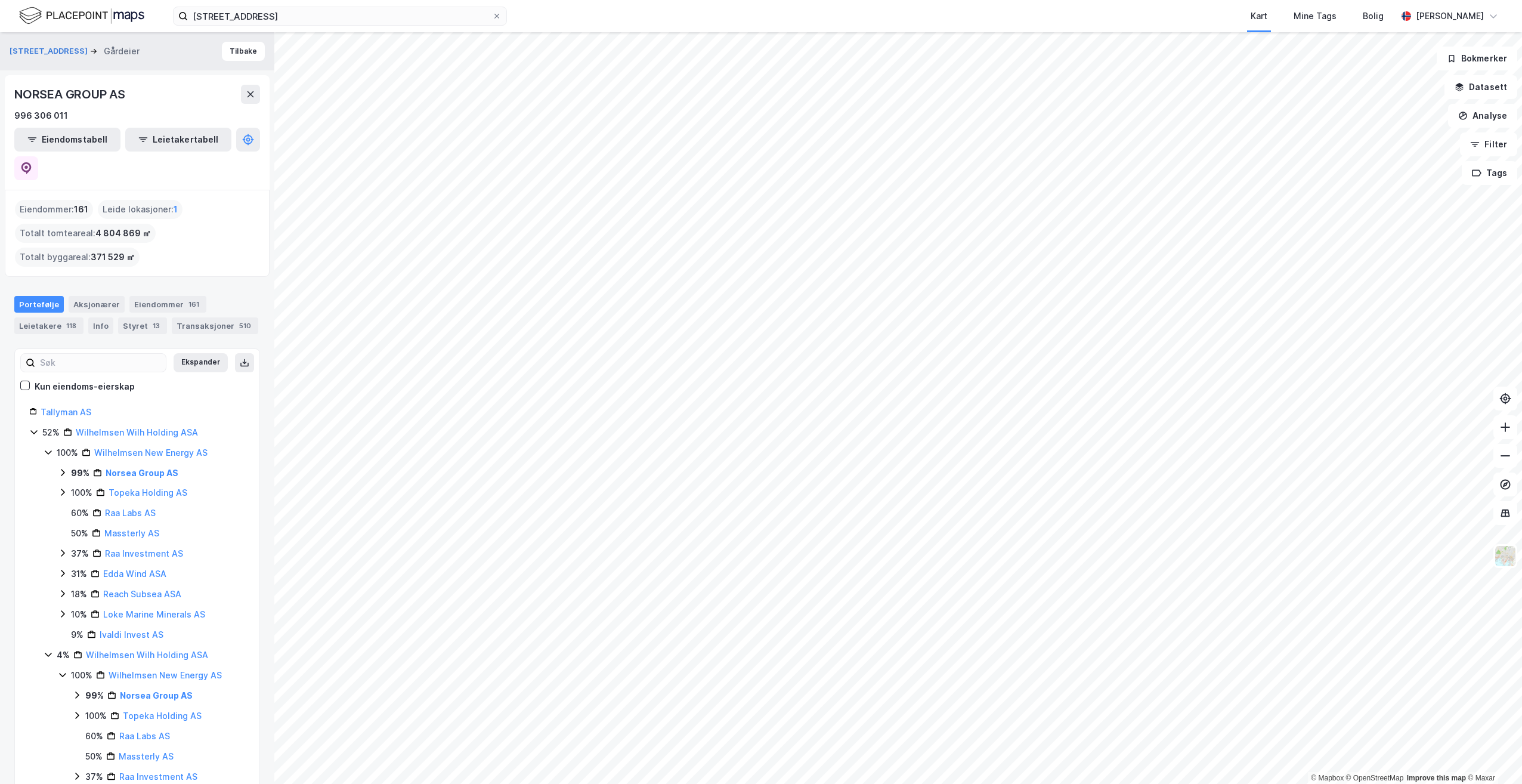
scroll to position [59, 0]
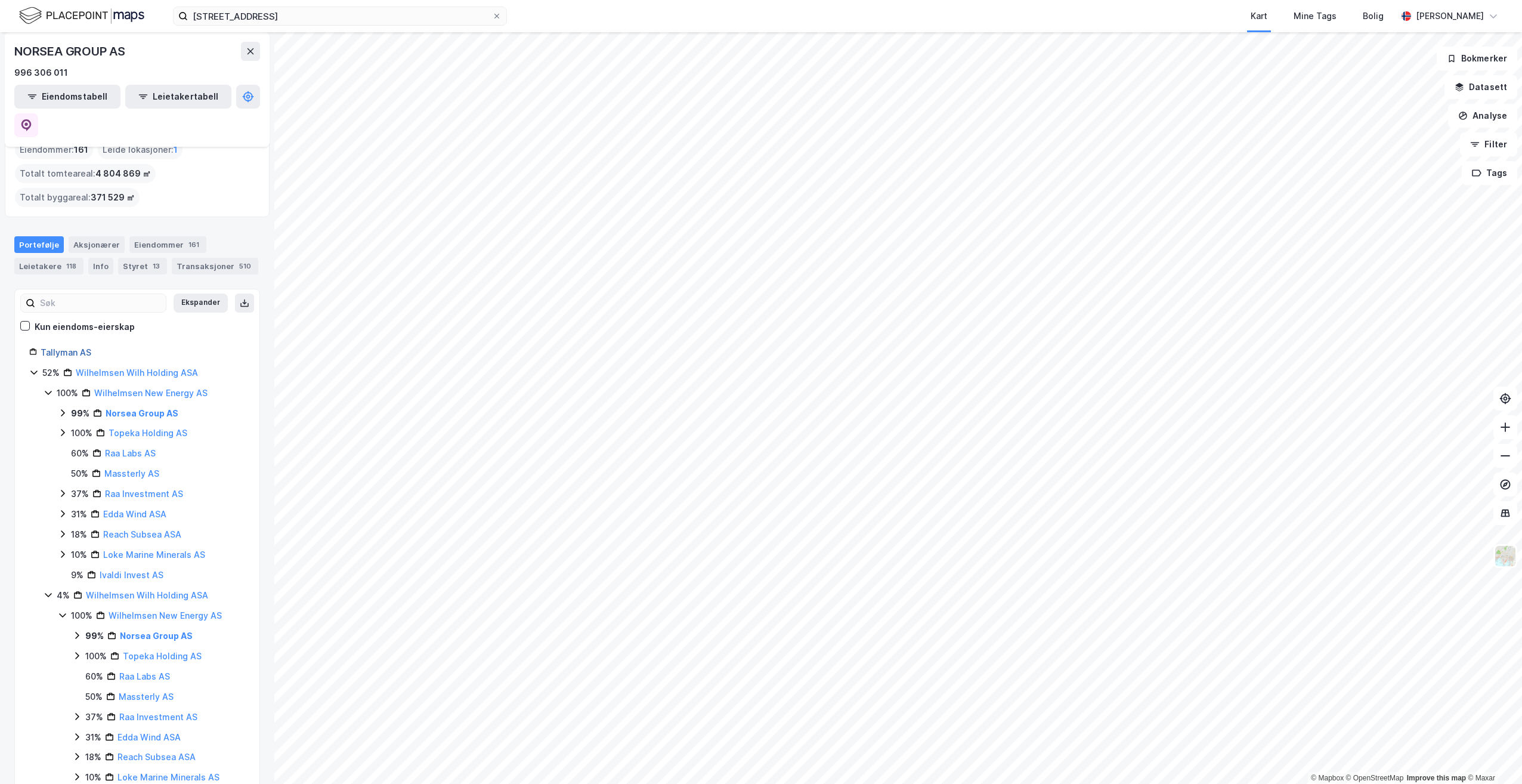
click at [78, 347] on link "Tallyman AS" at bounding box center [65, 352] width 50 height 10
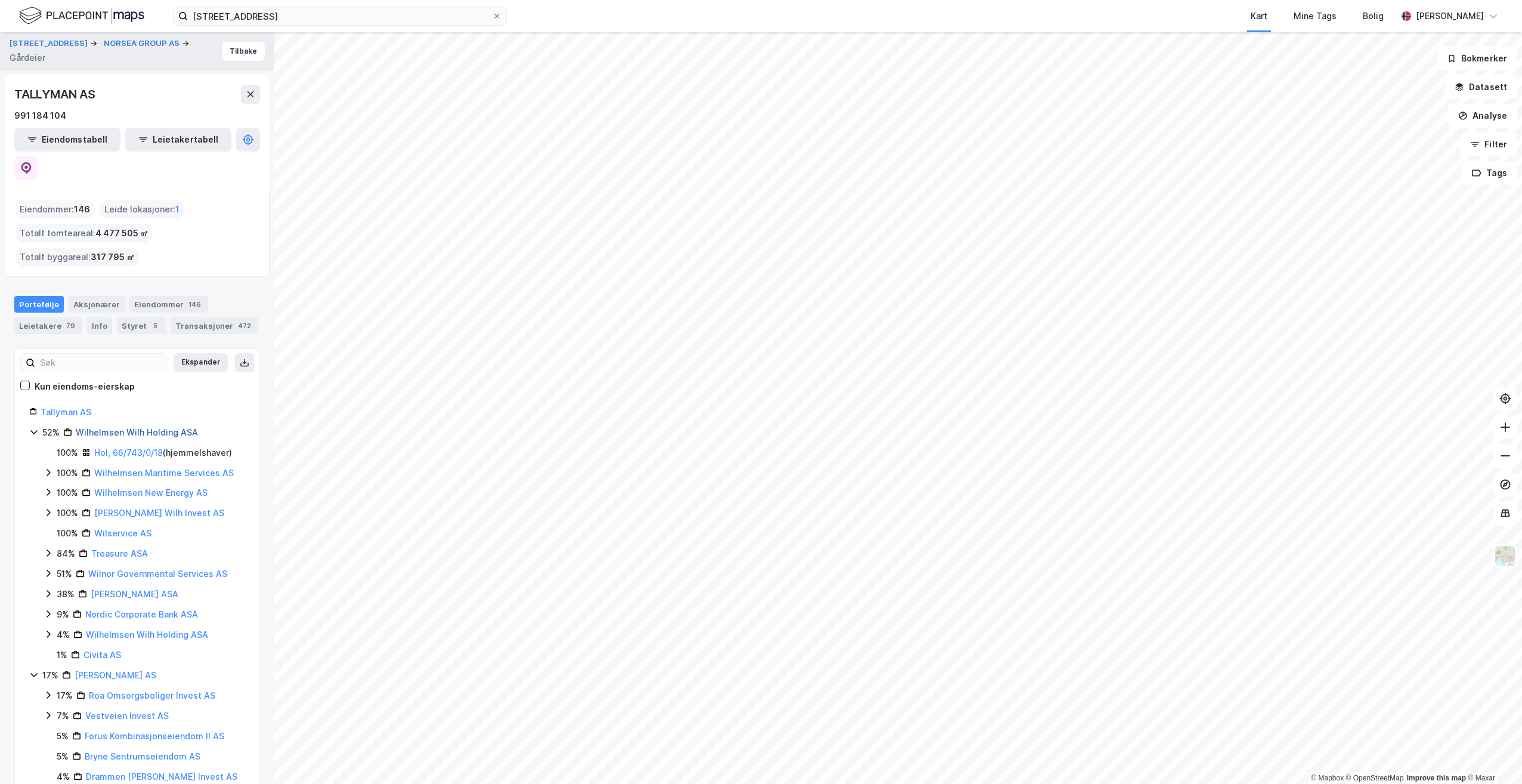
click at [179, 427] on link "Wilhelmsen Wilh Holding ASA" at bounding box center [137, 432] width 122 height 10
